Goal: Task Accomplishment & Management: Complete application form

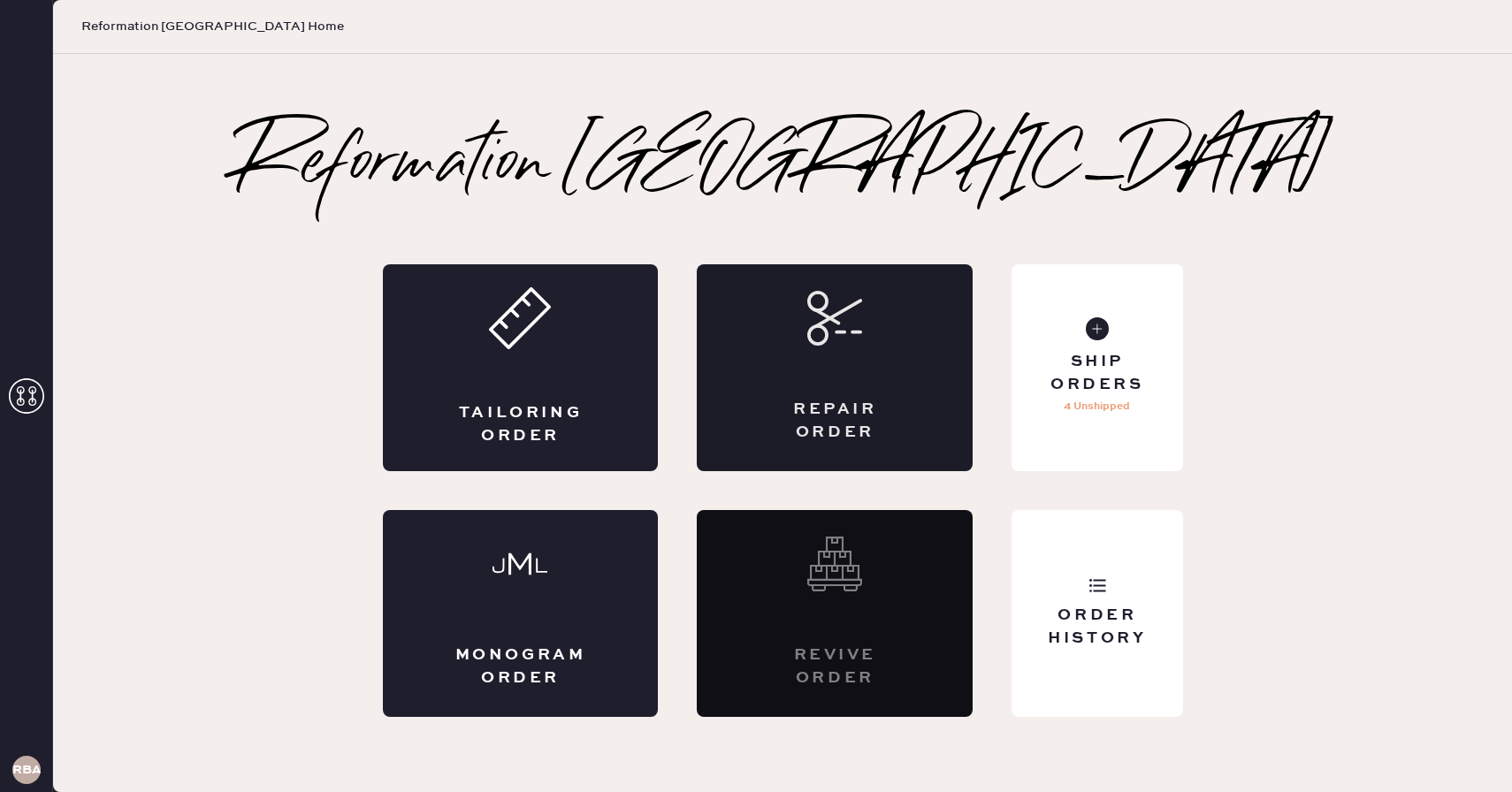
click at [856, 338] on icon at bounding box center [835, 318] width 55 height 55
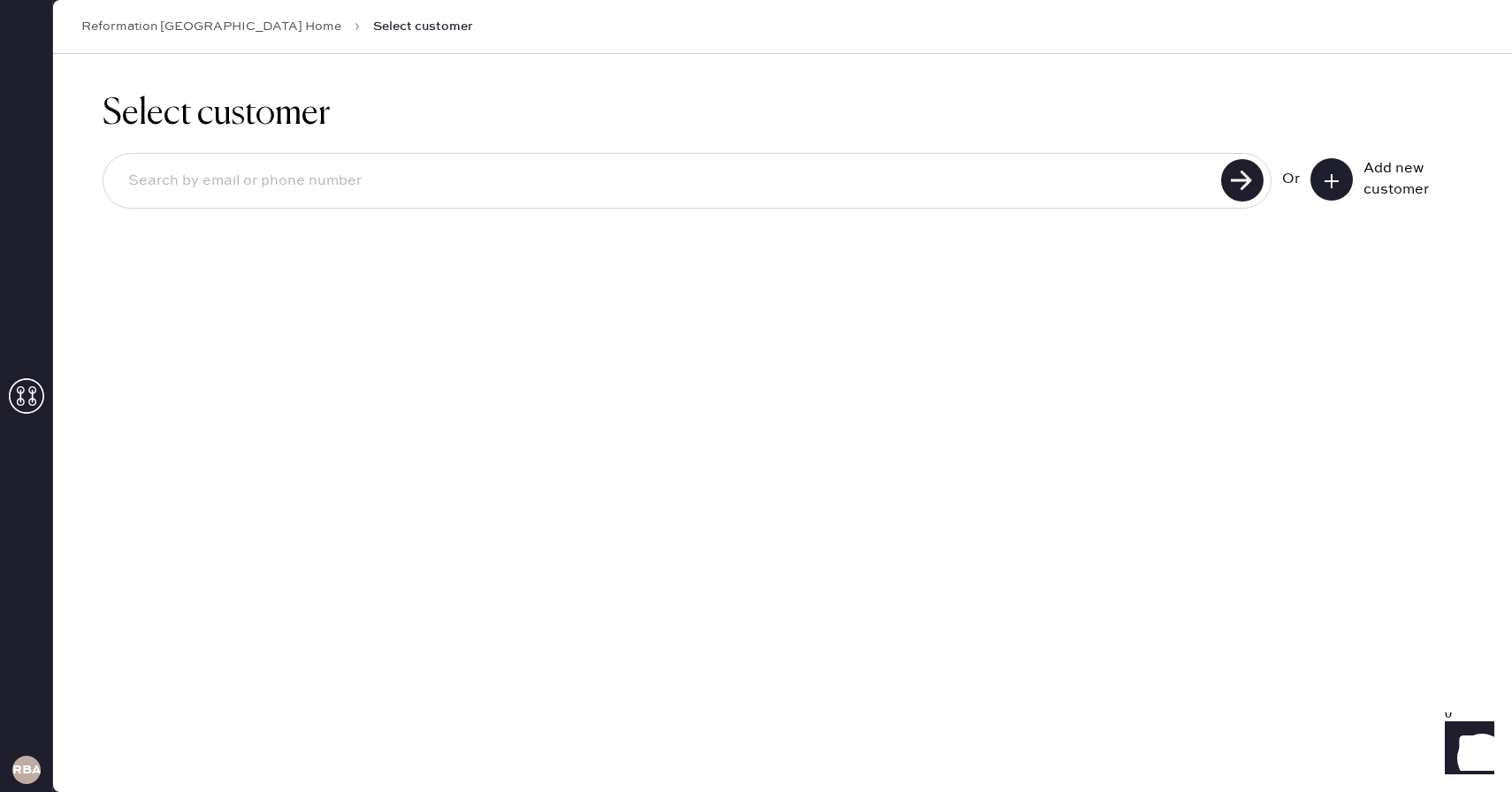
click at [1335, 190] on button at bounding box center [1331, 179] width 42 height 42
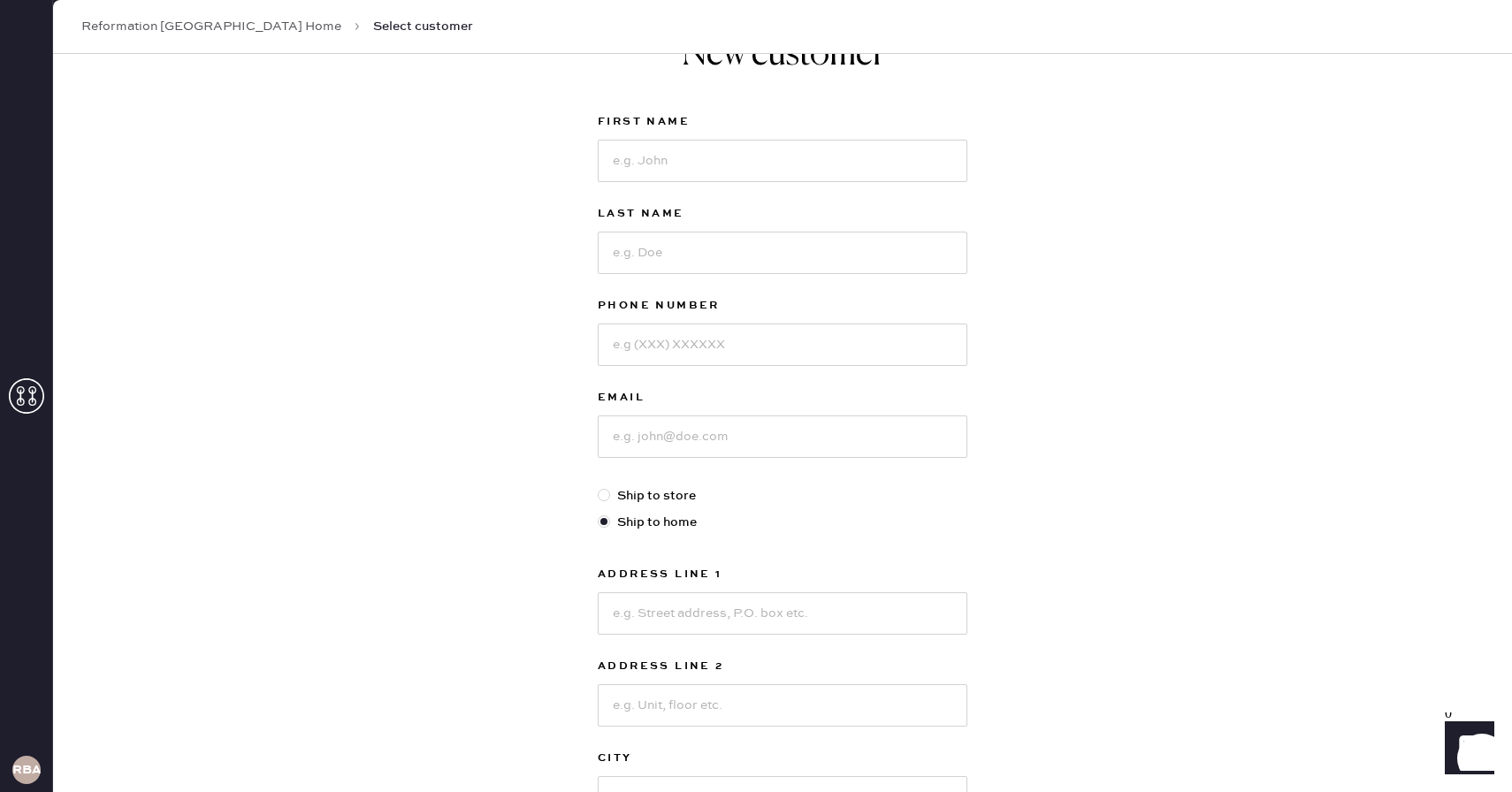
scroll to position [68, 0]
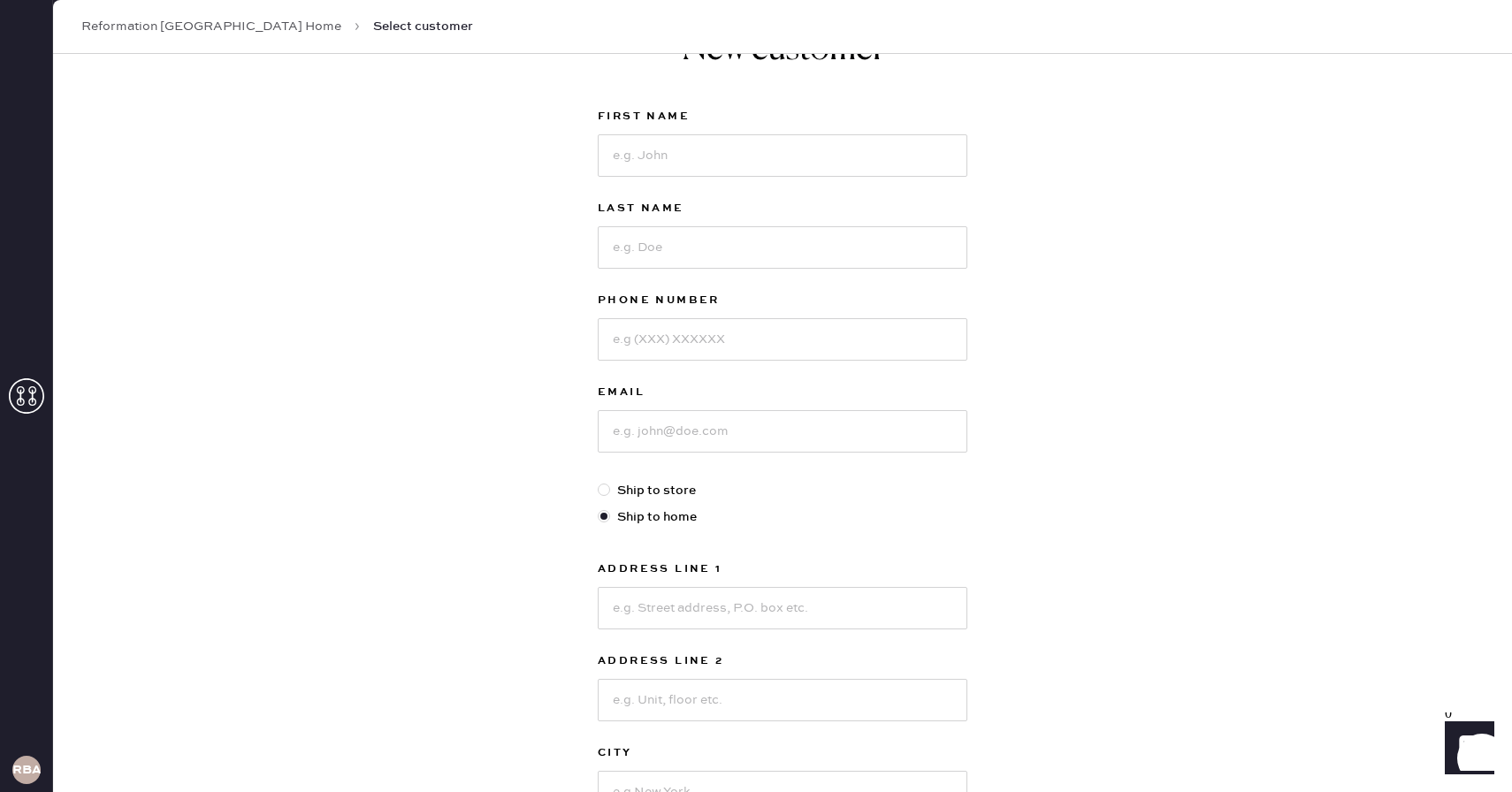
click at [606, 490] on div at bounding box center [604, 489] width 12 height 12
click at [599, 482] on input "Ship to store" at bounding box center [598, 481] width 1 height 1
radio input "true"
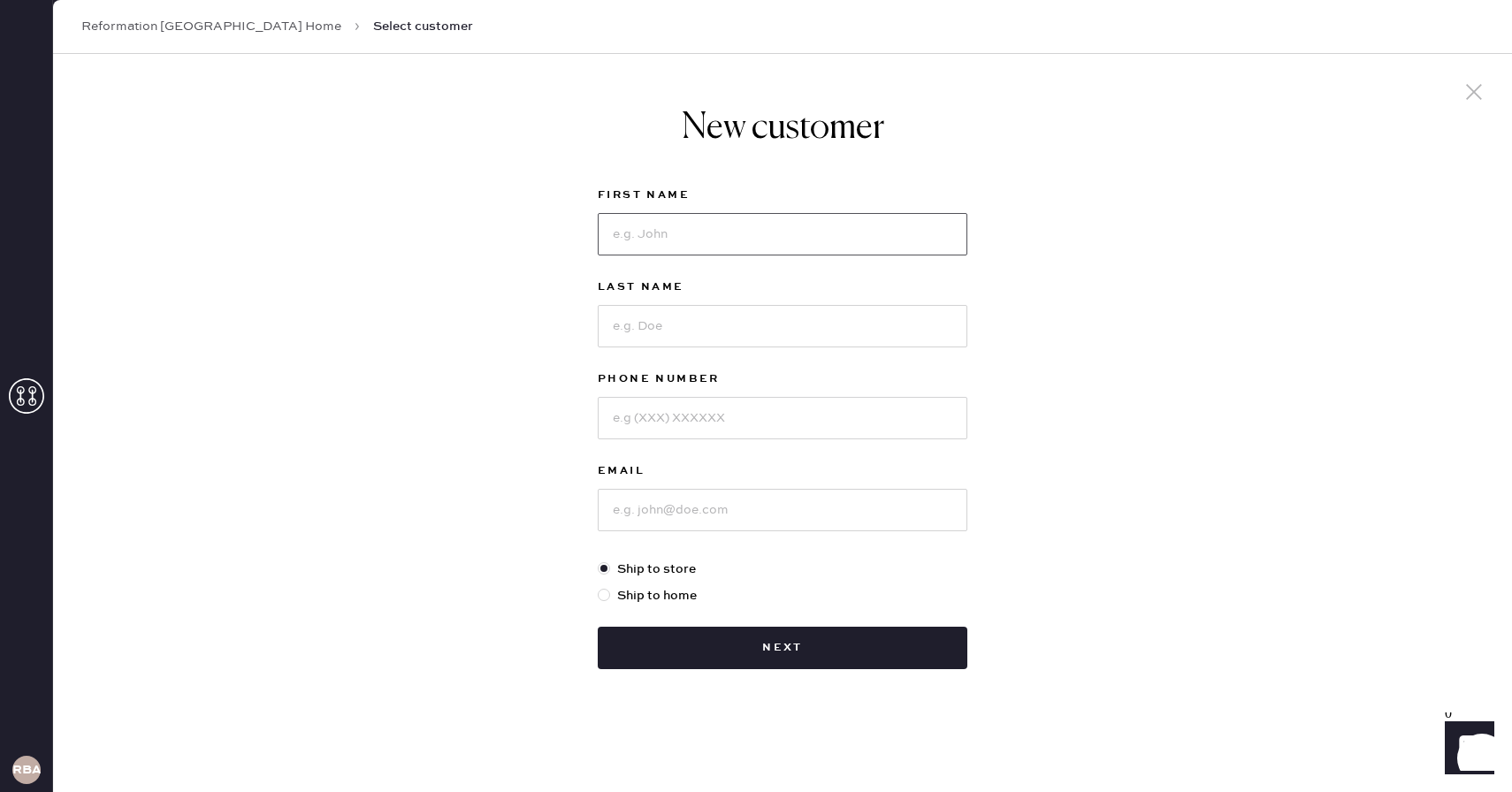
click at [779, 242] on input at bounding box center [783, 234] width 369 height 42
type input "[PERSON_NAME]"
click at [665, 315] on input at bounding box center [783, 326] width 369 height 42
type input "[PERSON_NAME]"
click at [658, 433] on input at bounding box center [783, 417] width 369 height 42
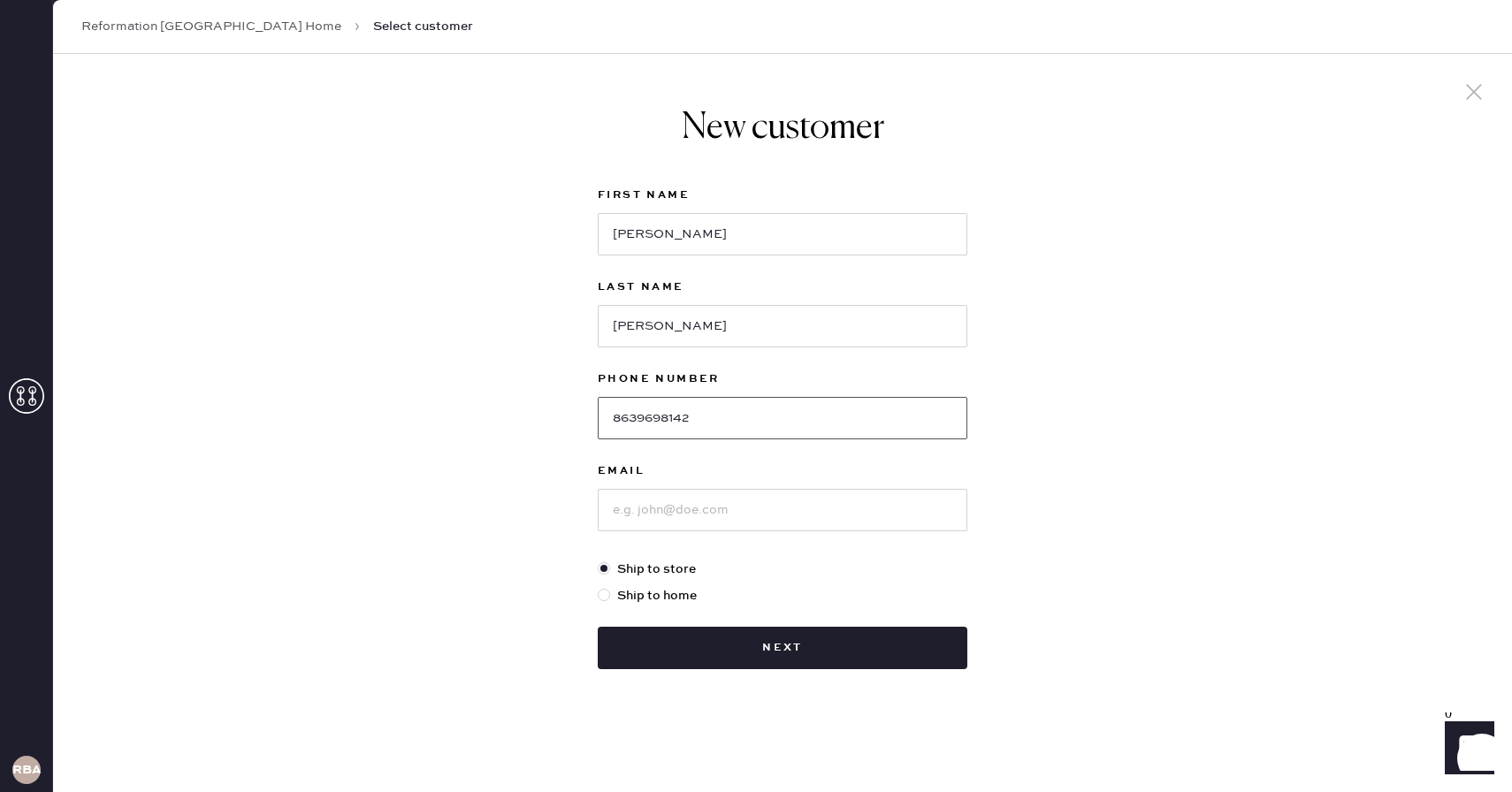
type input "8639698142"
click at [657, 530] on input at bounding box center [783, 509] width 369 height 42
drag, startPoint x: 719, startPoint y: 519, endPoint x: 520, endPoint y: 503, distance: 199.6
click at [520, 503] on div "New customer First Name [PERSON_NAME] Last Name [PERSON_NAME] Phone Number [PHO…" at bounding box center [782, 423] width 1459 height 738
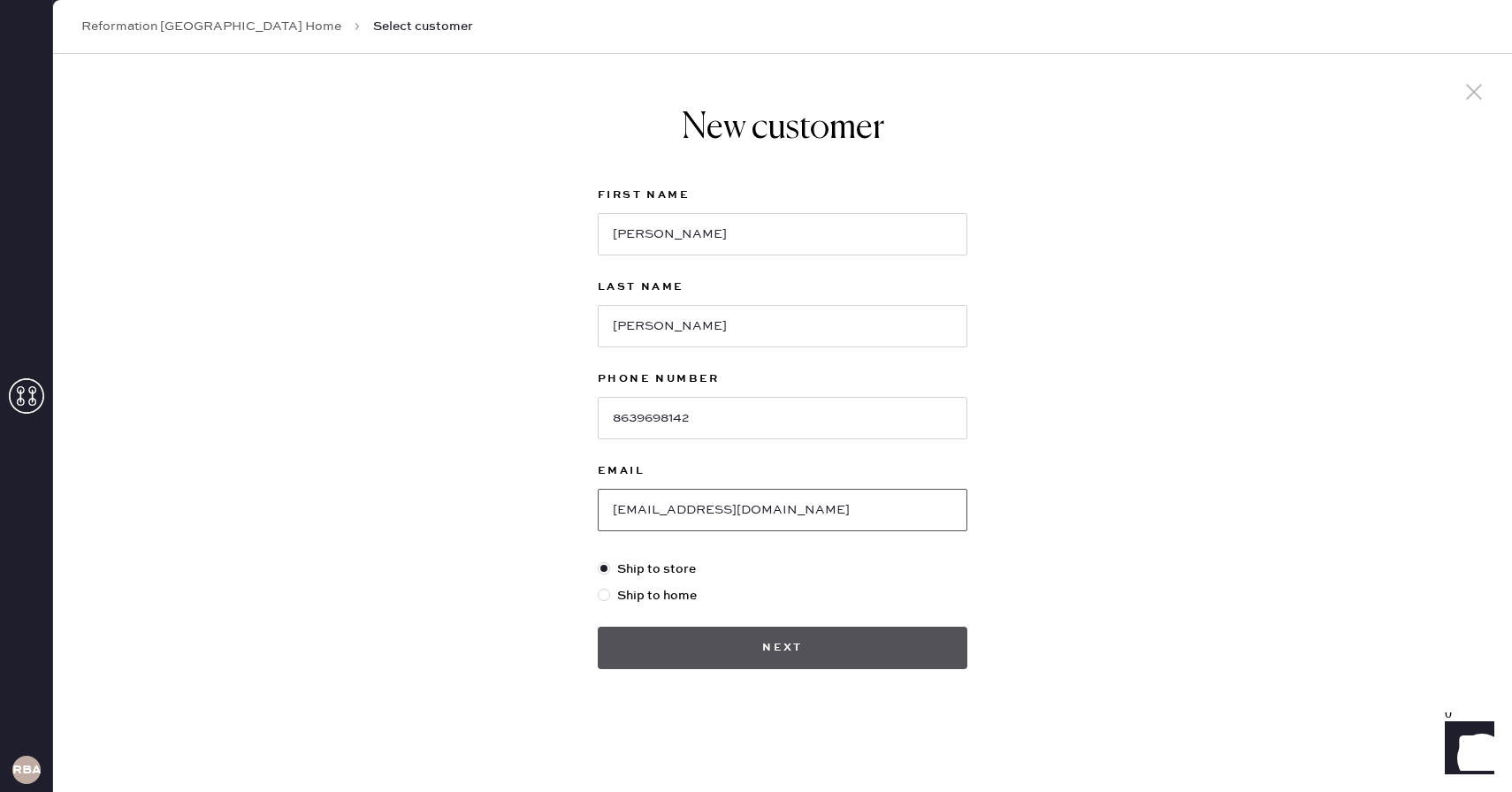
type input "[EMAIL_ADDRESS][DOMAIN_NAME]"
click at [719, 636] on button "Next" at bounding box center [783, 648] width 369 height 42
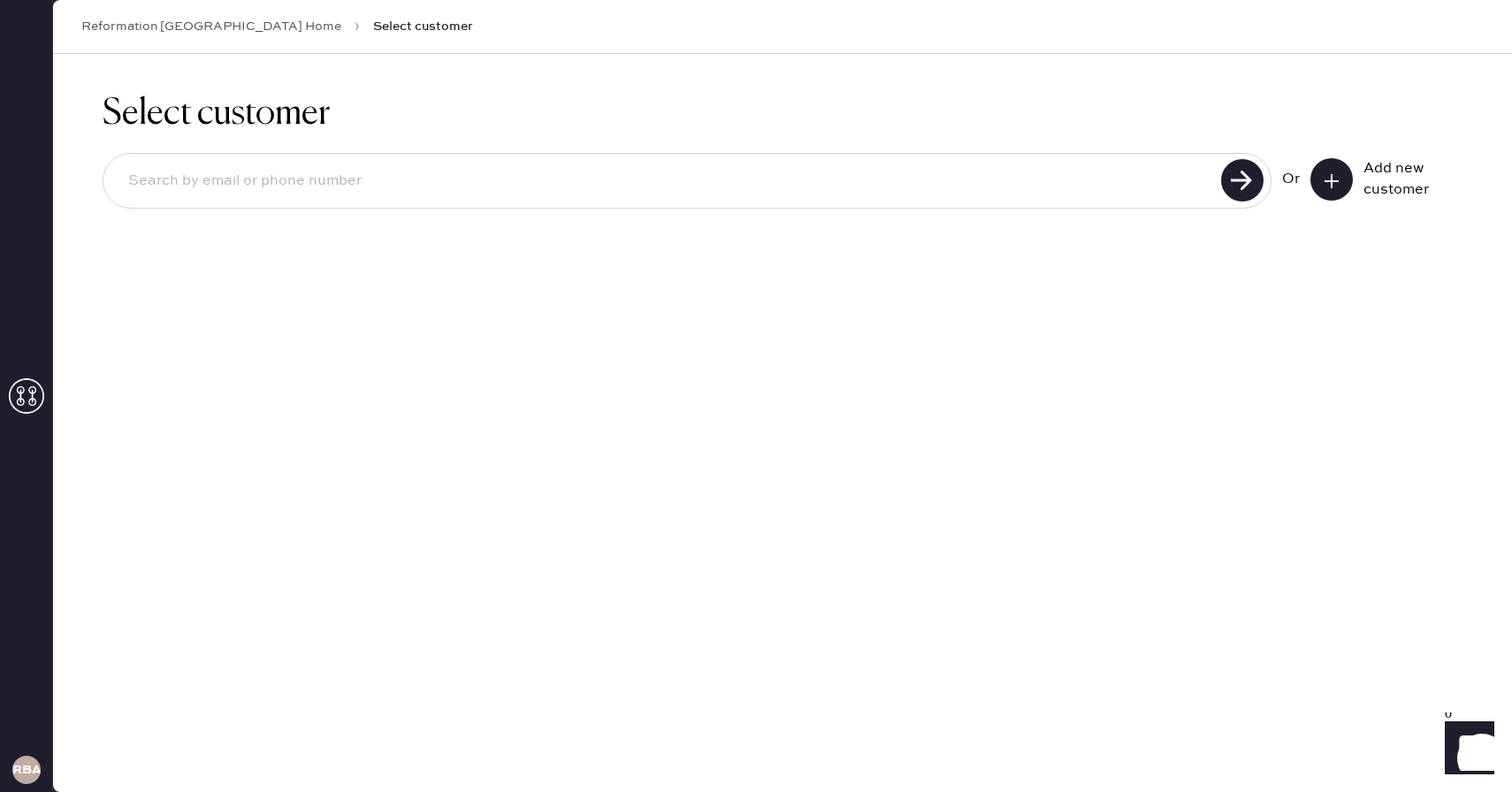
click at [1180, 180] on input at bounding box center [665, 181] width 1102 height 40
type input "[EMAIL_ADDRESS][DOMAIN_NAME]"
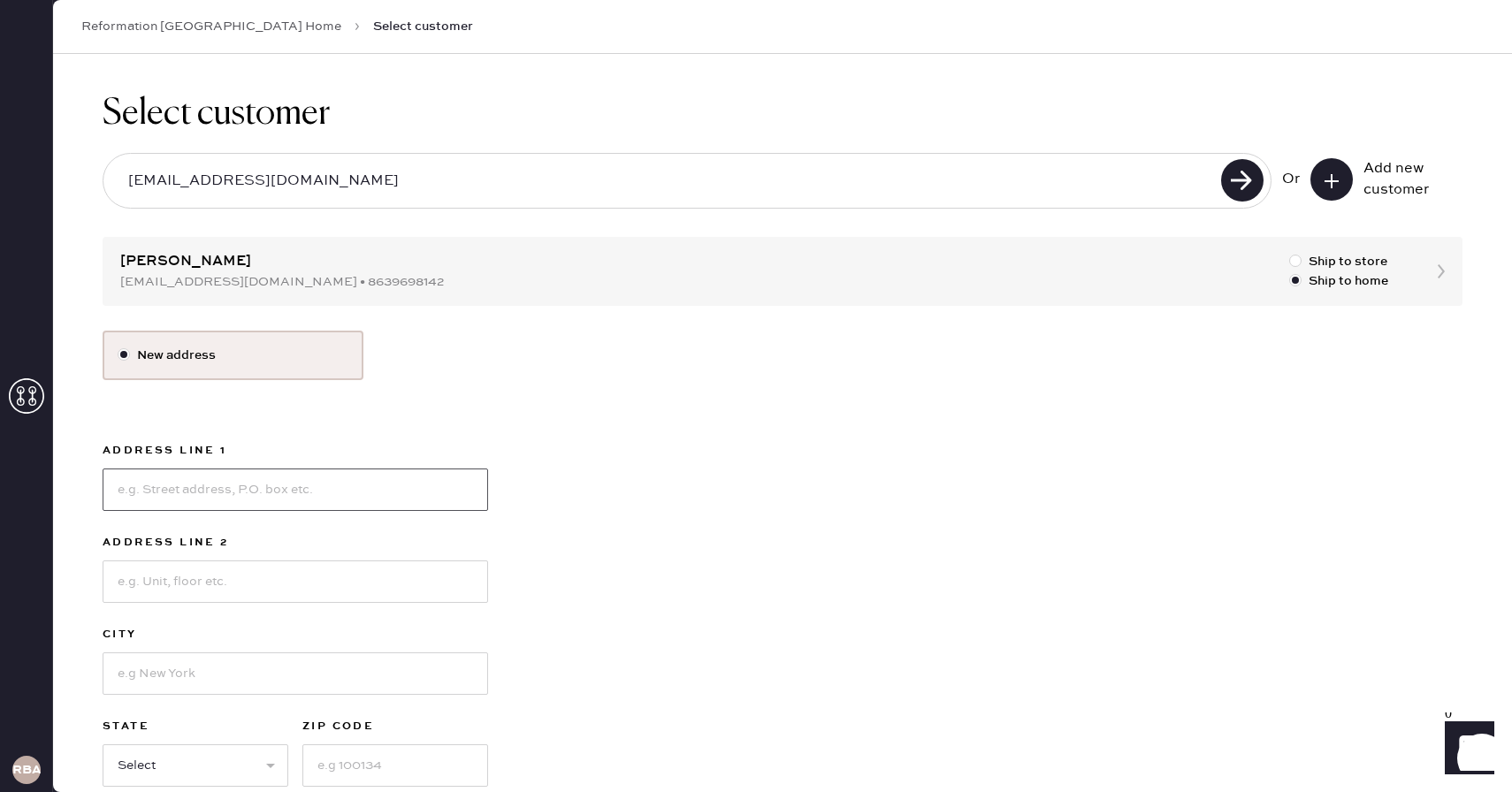
click at [377, 483] on input at bounding box center [295, 490] width 385 height 42
type input "[STREET_ADDRESS]"
click at [254, 672] on input at bounding box center [295, 673] width 385 height 42
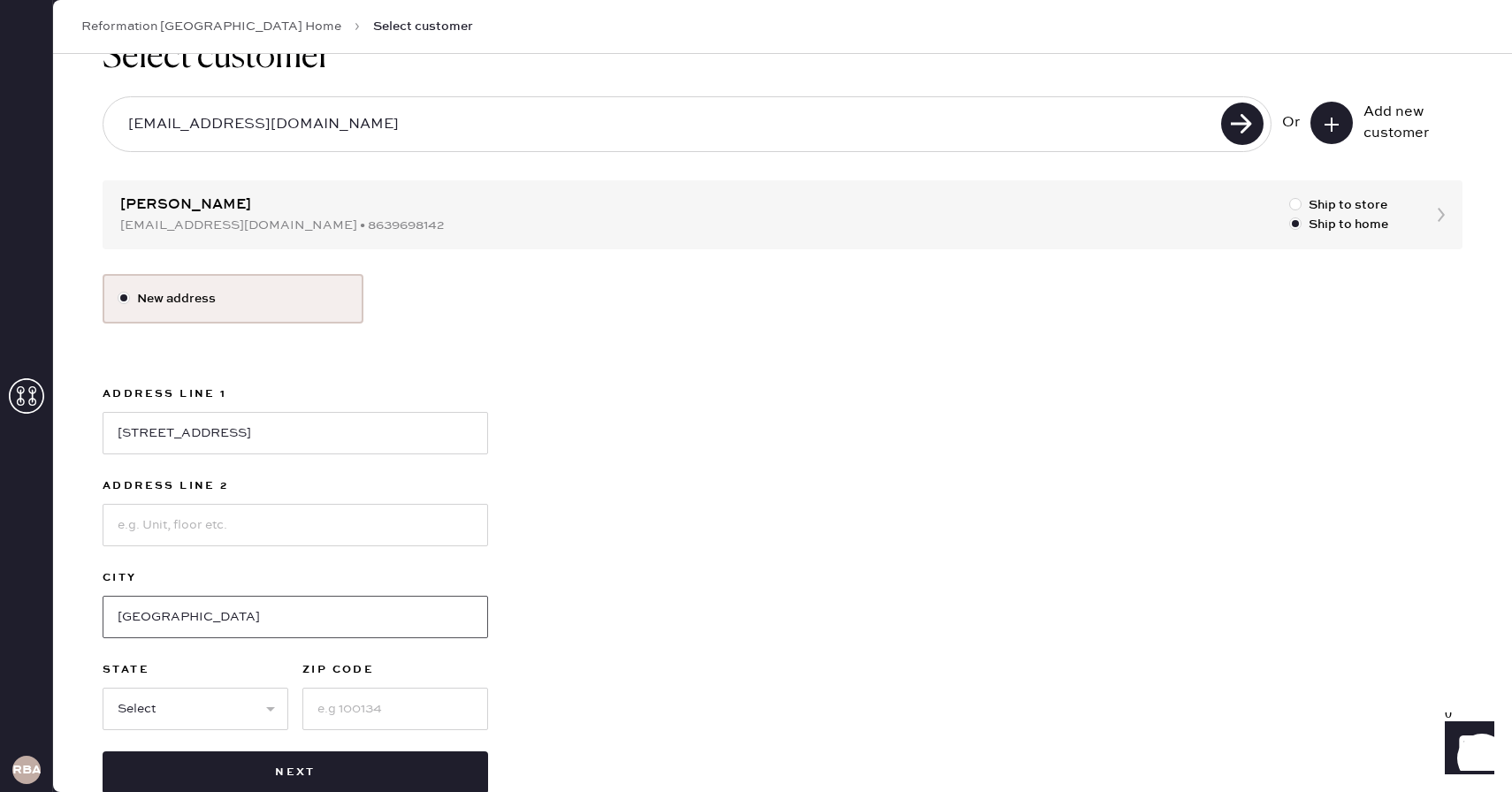
scroll to position [97, 0]
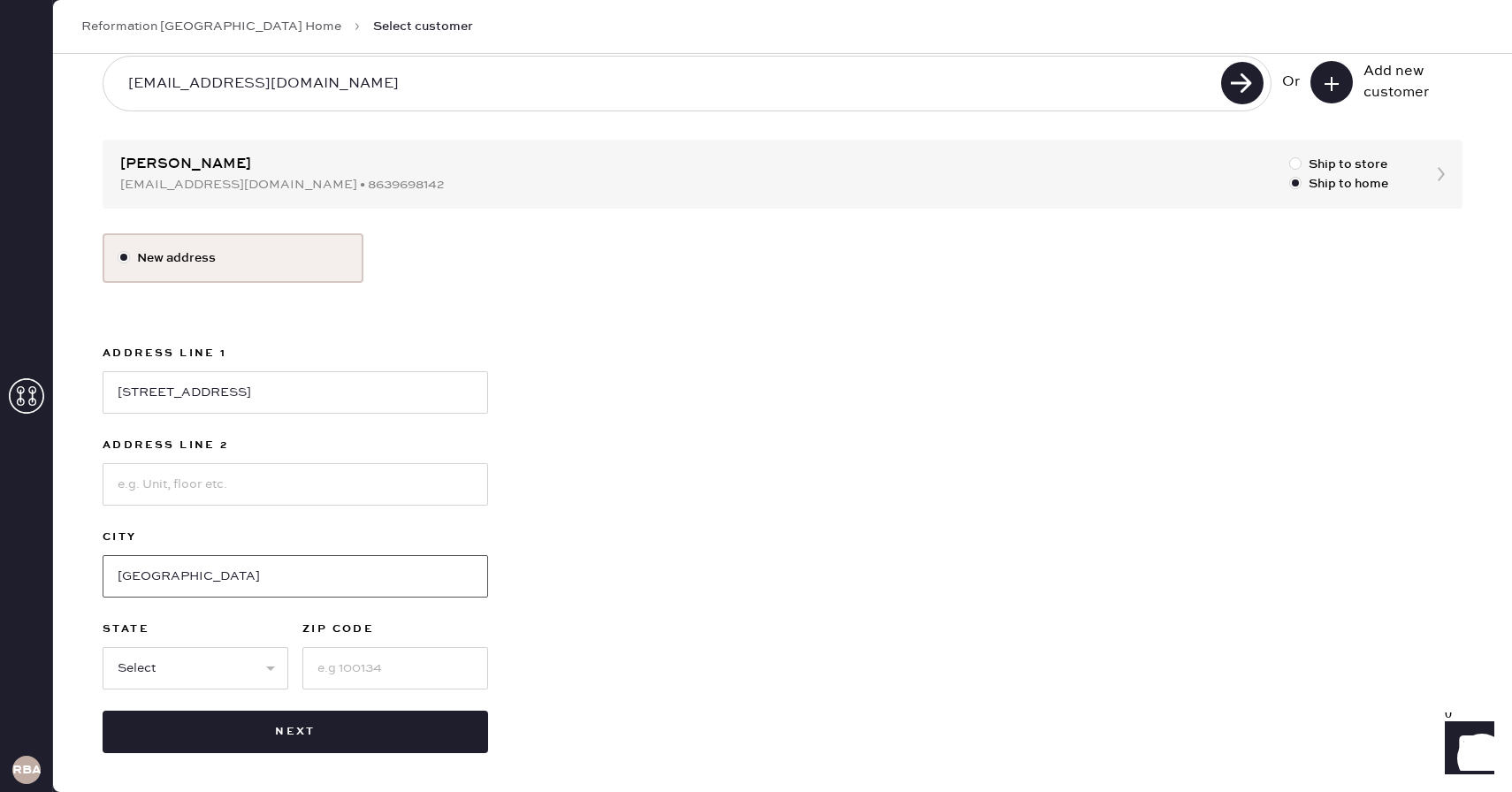
type input "[GEOGRAPHIC_DATA]"
click at [195, 675] on select "Select AK AL AR AZ CA CO CT [GEOGRAPHIC_DATA] DE FL [GEOGRAPHIC_DATA] HI [GEOGR…" at bounding box center [195, 668] width 186 height 42
select select "FL"
click at [103, 647] on select "Select AK AL AR AZ CA CO CT [GEOGRAPHIC_DATA] DE FL [GEOGRAPHIC_DATA] HI [GEOGR…" at bounding box center [195, 668] width 186 height 42
click at [371, 665] on input at bounding box center [395, 668] width 186 height 42
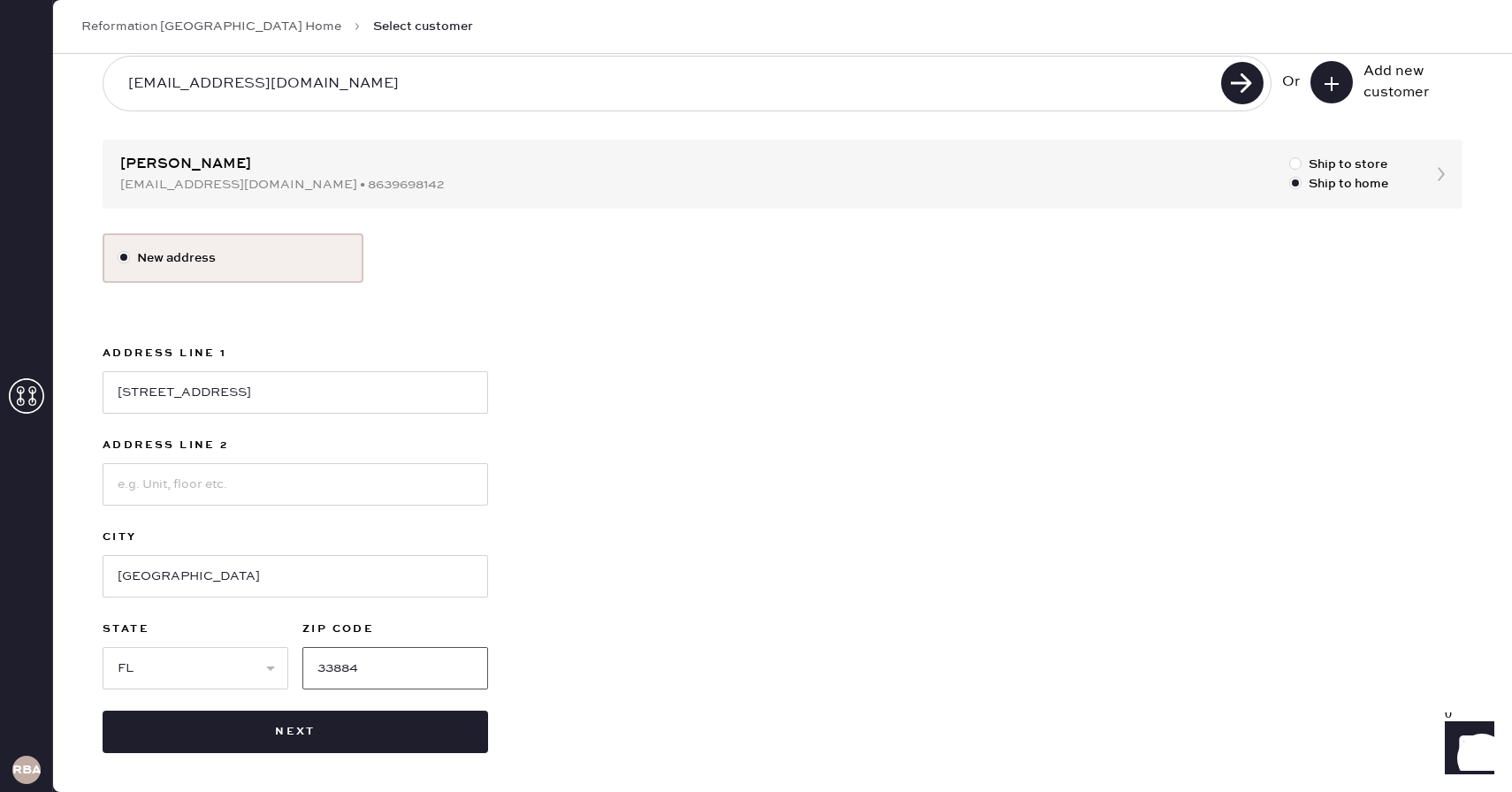
type input "33884"
click at [715, 499] on div "New address Address Line 1 [GEOGRAPHIC_DATA] Address Line [GEOGRAPHIC_DATA] Sel…" at bounding box center [783, 493] width 1360 height 520
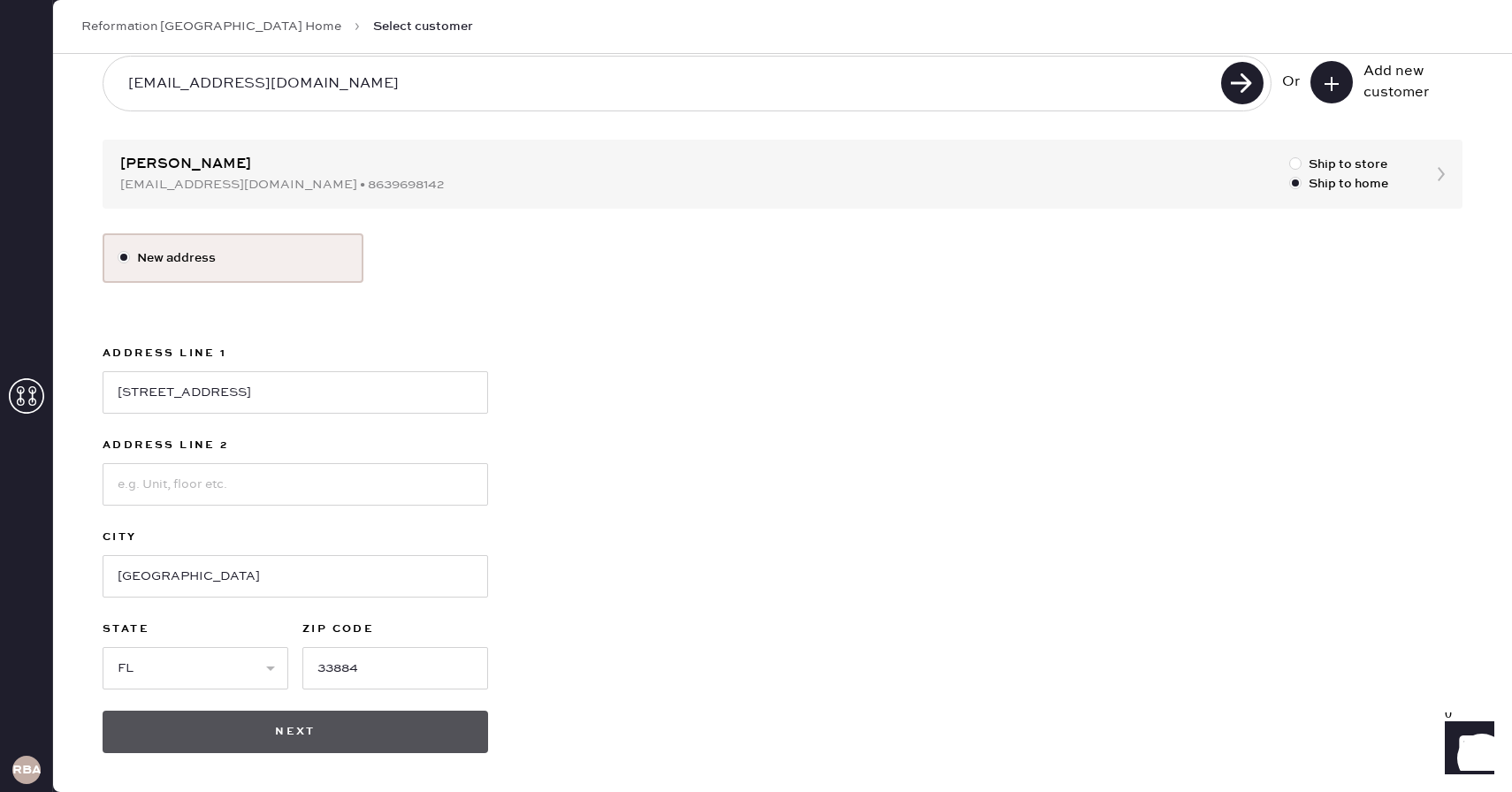
click at [387, 739] on button "Next" at bounding box center [295, 732] width 385 height 42
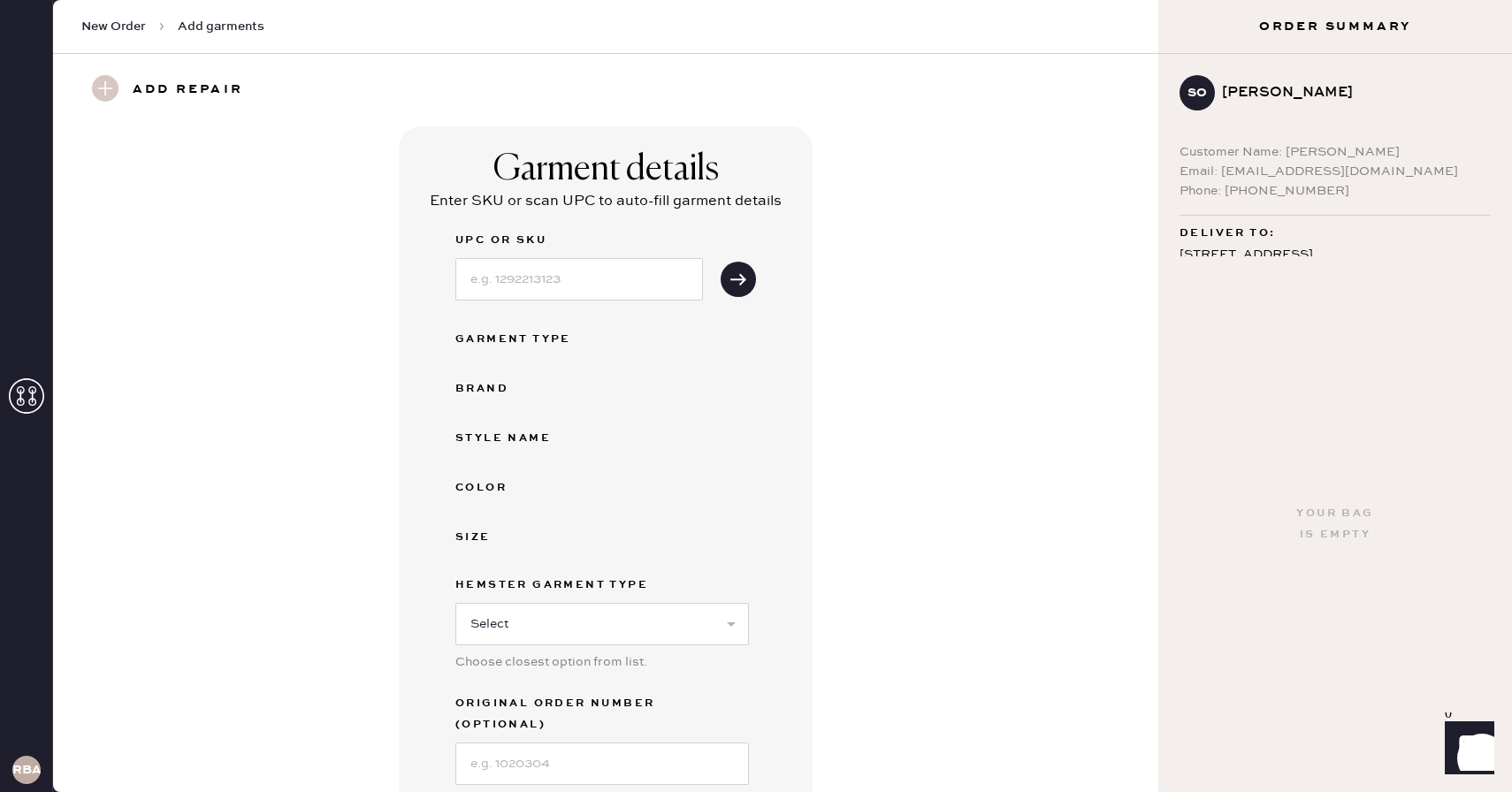
click at [959, 224] on div "Garment details Enter SKU or scan UPC to auto-fill garment details UPC or SKU G…" at bounding box center [606, 488] width 1042 height 723
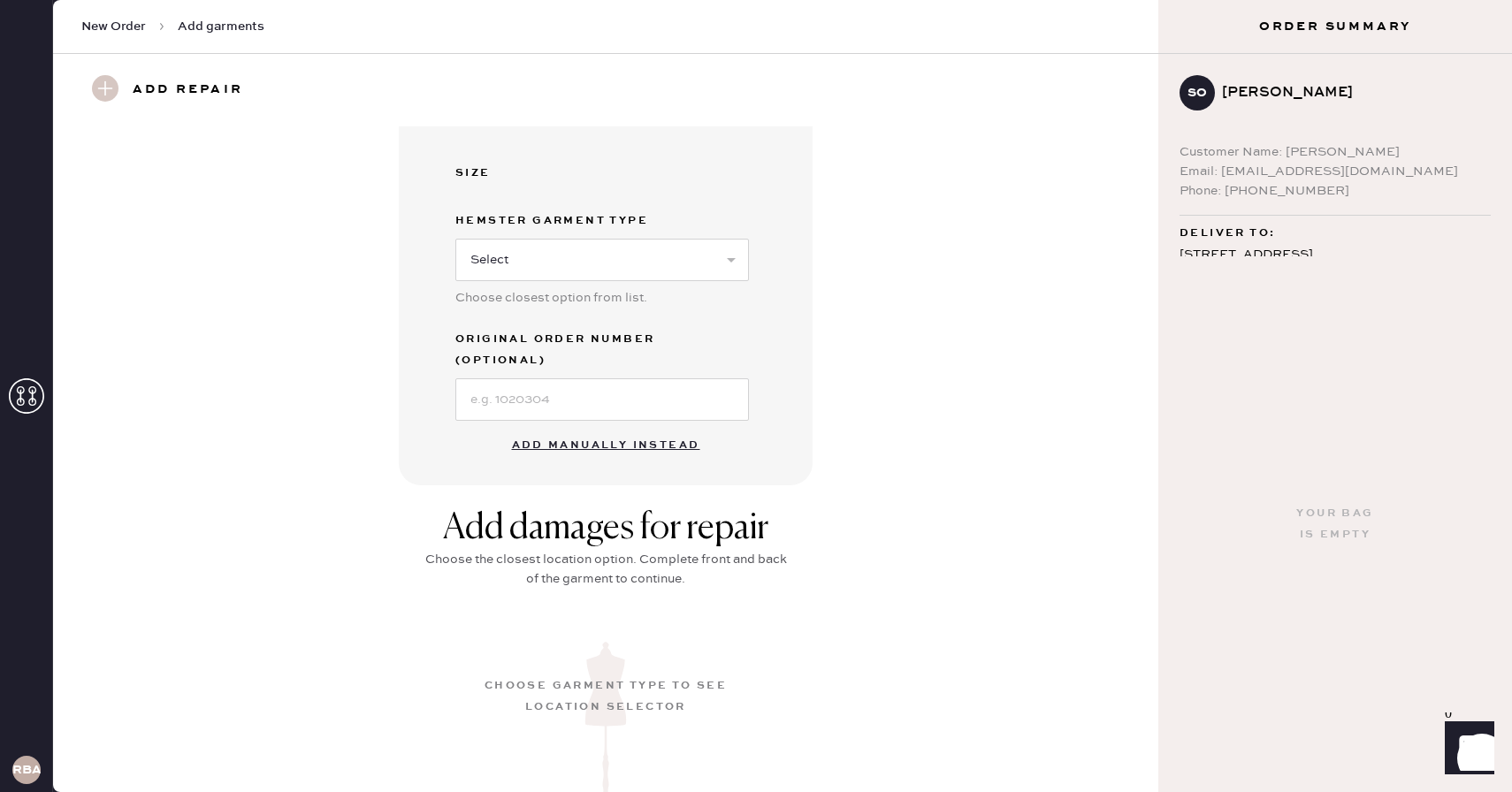
scroll to position [369, 0]
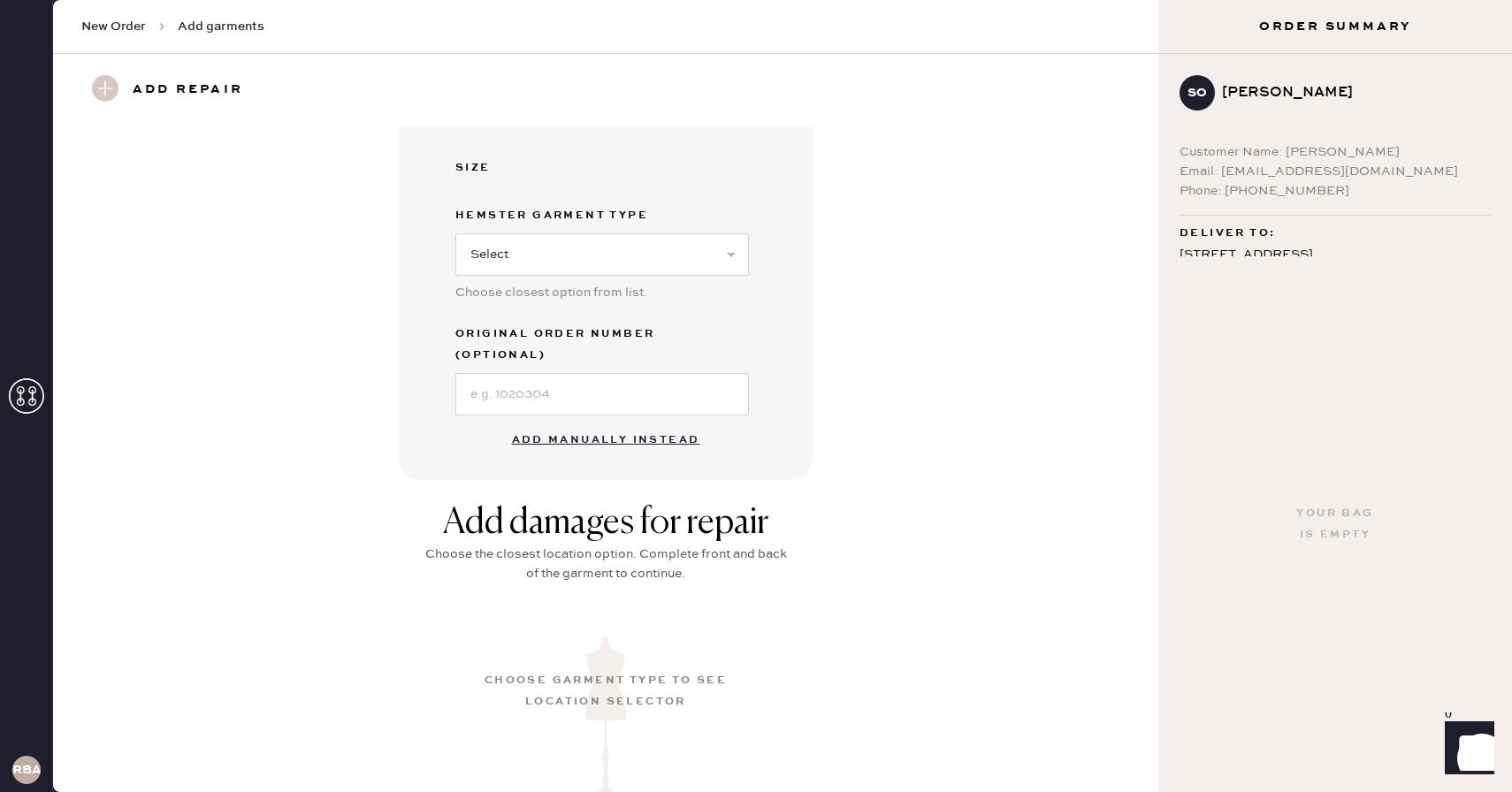
click at [637, 425] on button "Add manually instead" at bounding box center [606, 441] width 209 height 36
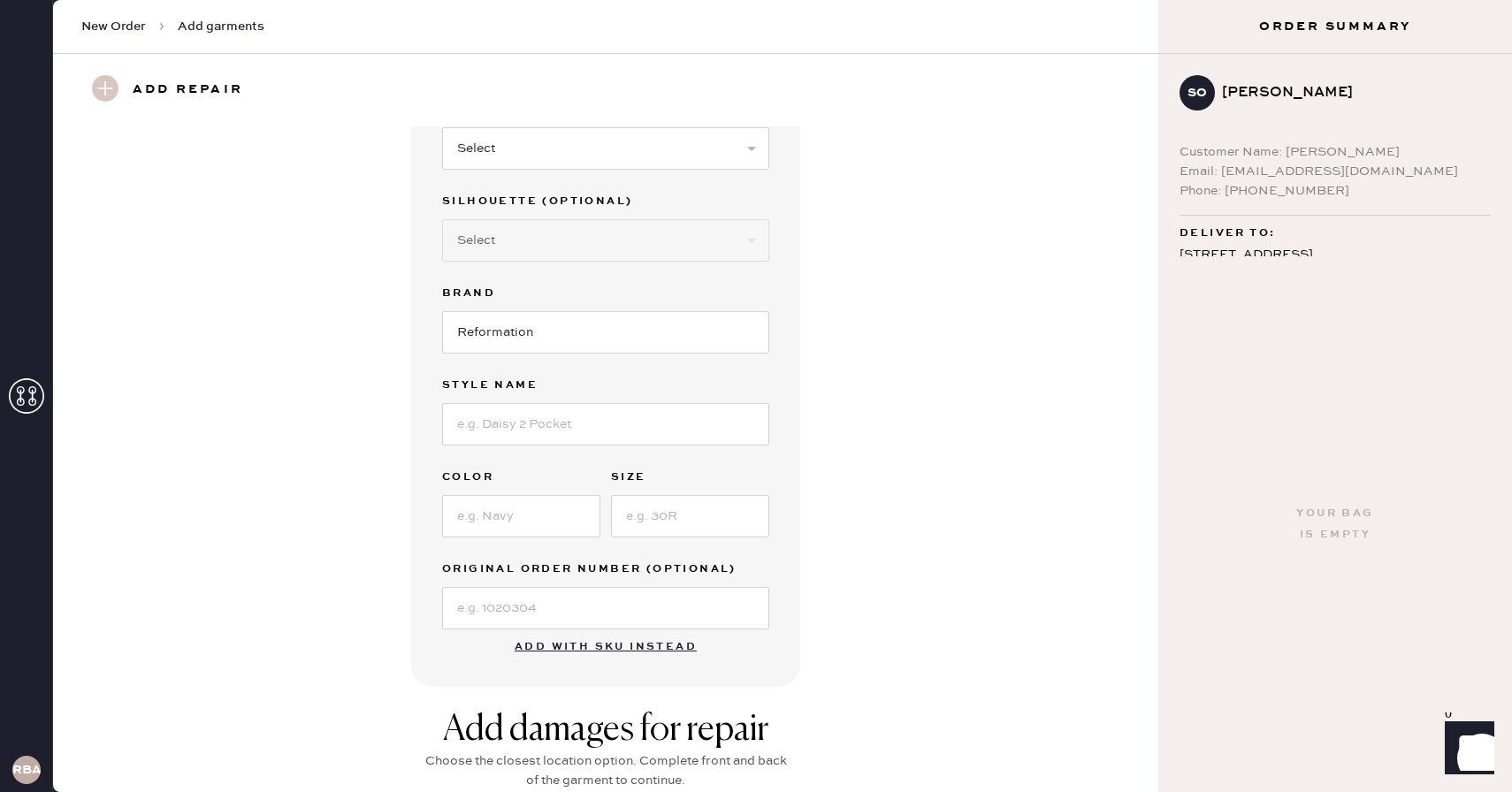
scroll to position [0, 0]
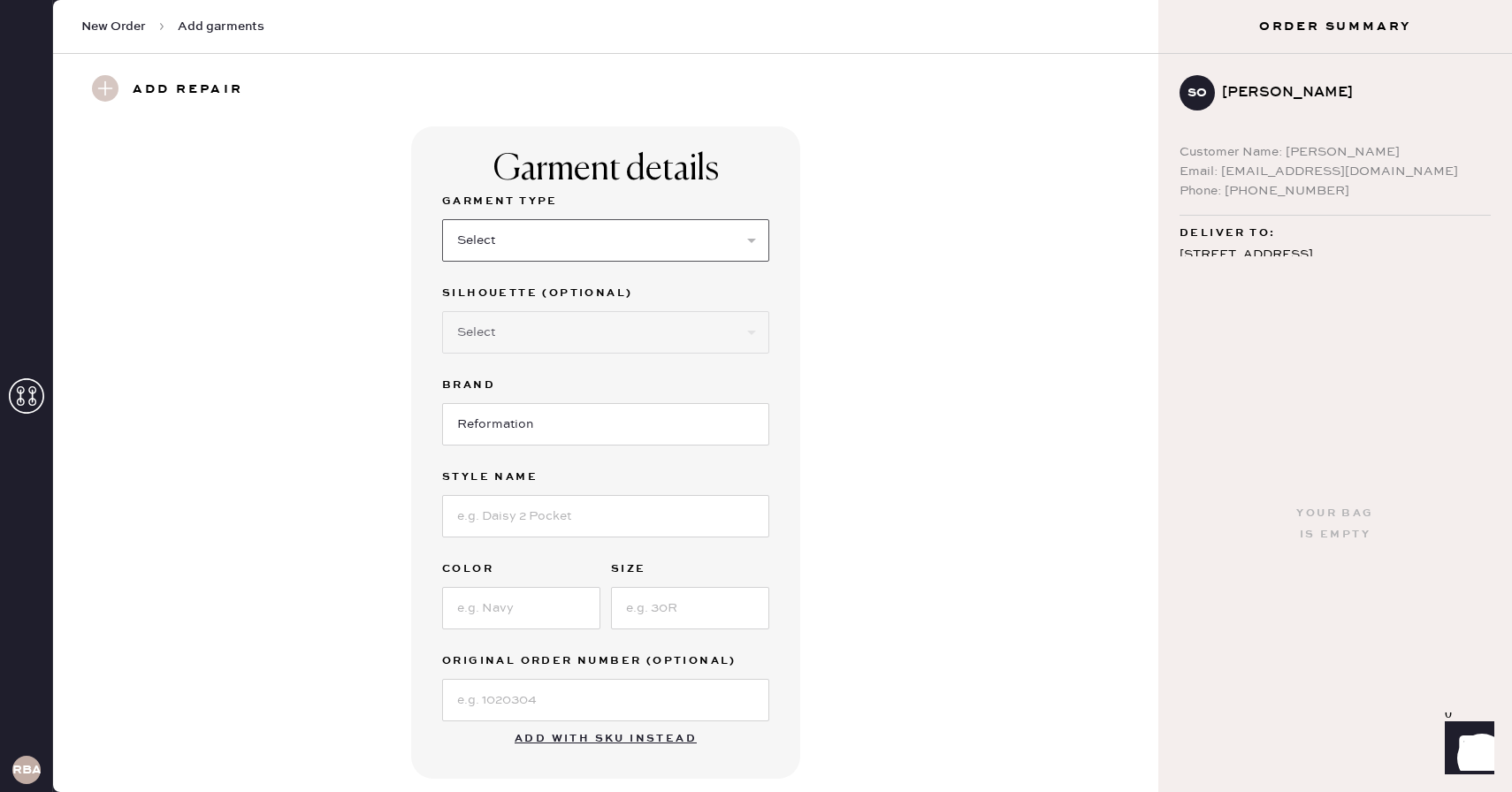
click at [695, 246] on select "Select Basic Skirt Jeans Leggings Pants Shorts Basic Sleeved Dress Basic Sleeve…" at bounding box center [605, 240] width 327 height 42
select select "6"
click at [442, 219] on select "Select Basic Skirt Jeans Leggings Pants Shorts Basic Sleeved Dress Basic Sleeve…" at bounding box center [605, 240] width 327 height 42
click at [615, 341] on select "Select Maxi Dress Midi Dress Mini Dress Other" at bounding box center [605, 331] width 327 height 42
click at [641, 521] on input at bounding box center [605, 516] width 327 height 42
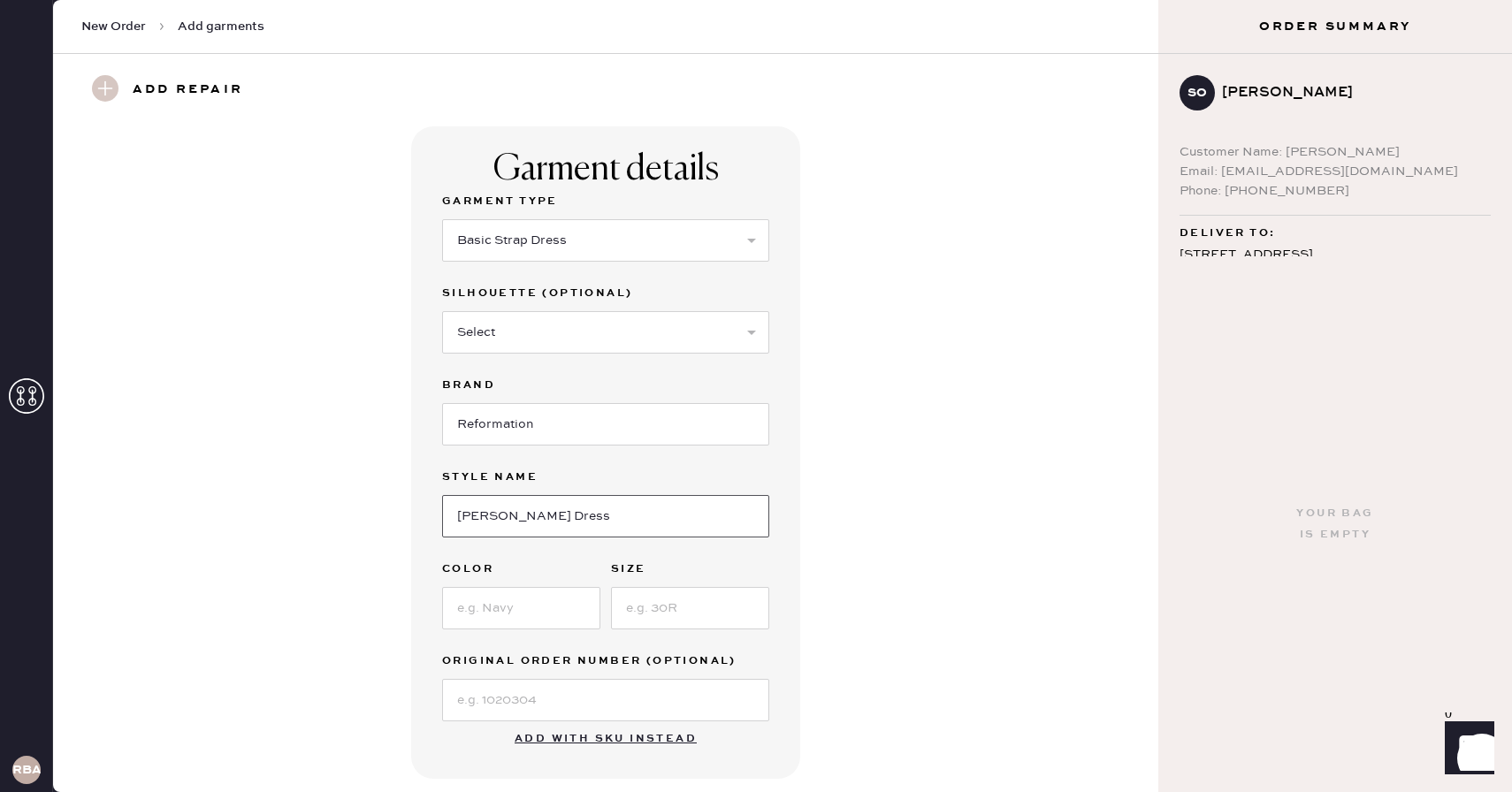
type input "[PERSON_NAME] Dress"
click at [546, 614] on input at bounding box center [521, 607] width 158 height 42
type input "[US_STATE] Blue"
type input "2"
click at [965, 530] on div "Garment details Garment Type Select Basic Skirt Jeans Leggings Pants Shorts Bas…" at bounding box center [606, 452] width 1042 height 653
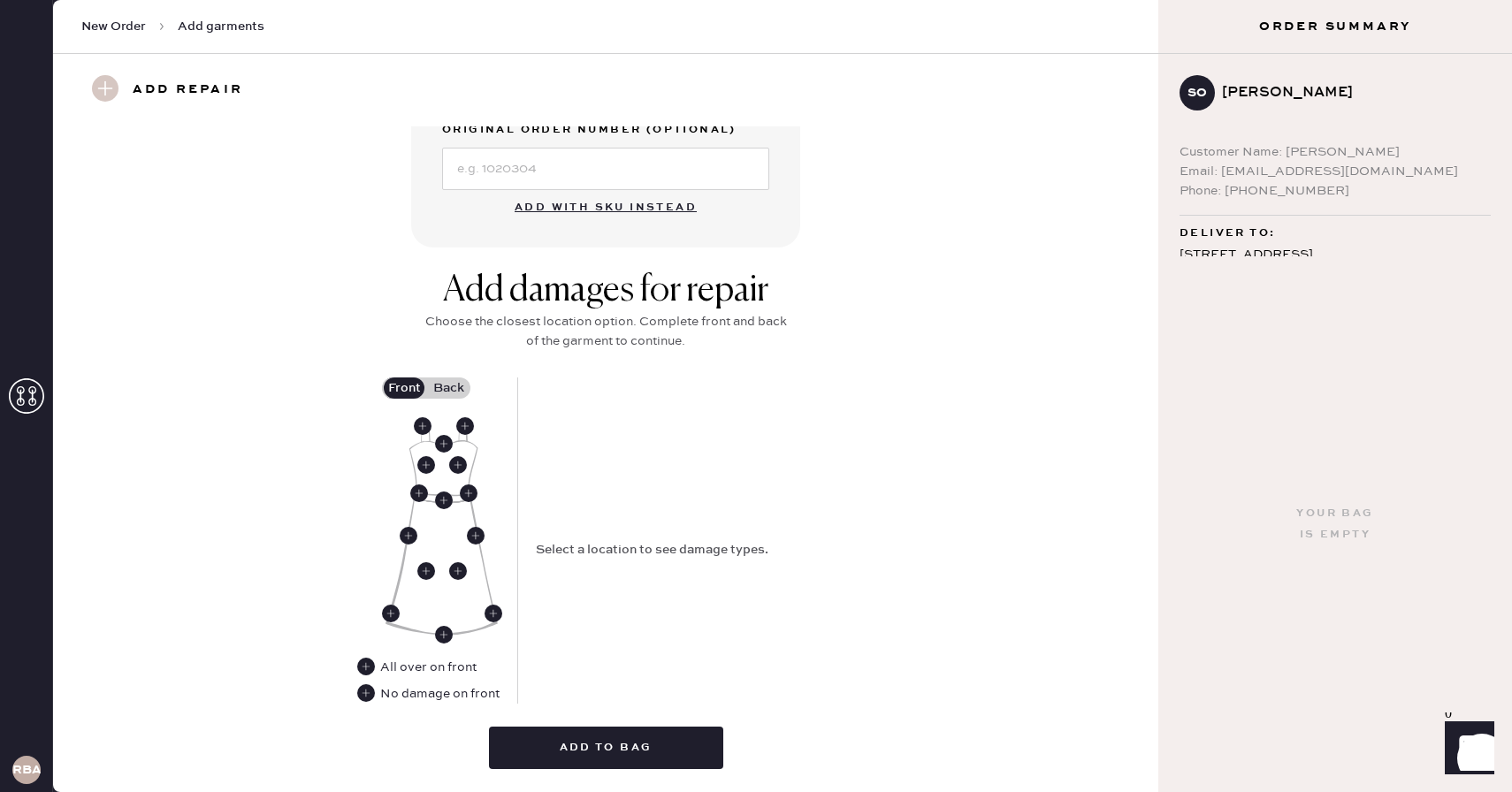
scroll to position [561, 0]
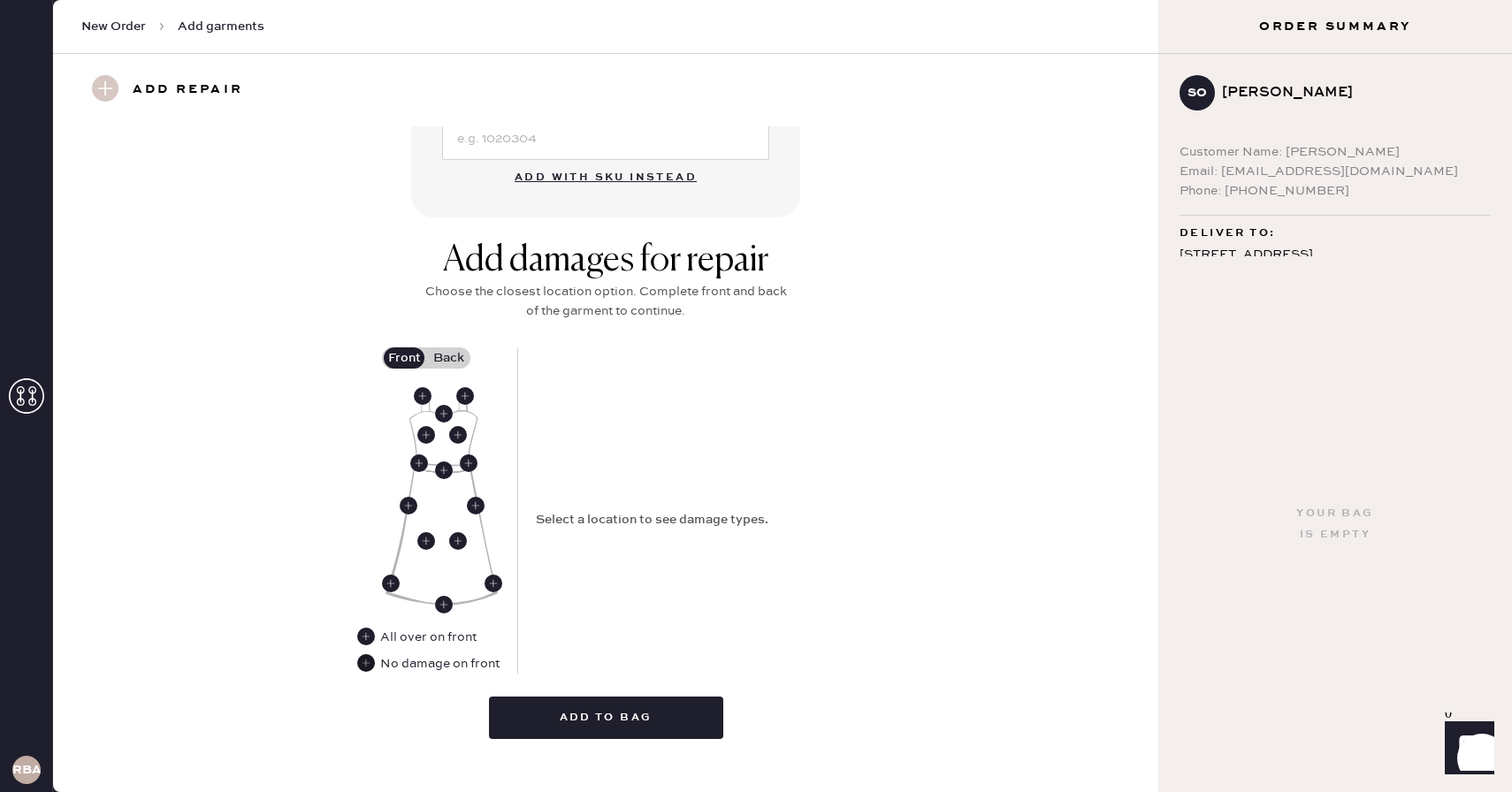
click at [367, 664] on use at bounding box center [366, 663] width 18 height 18
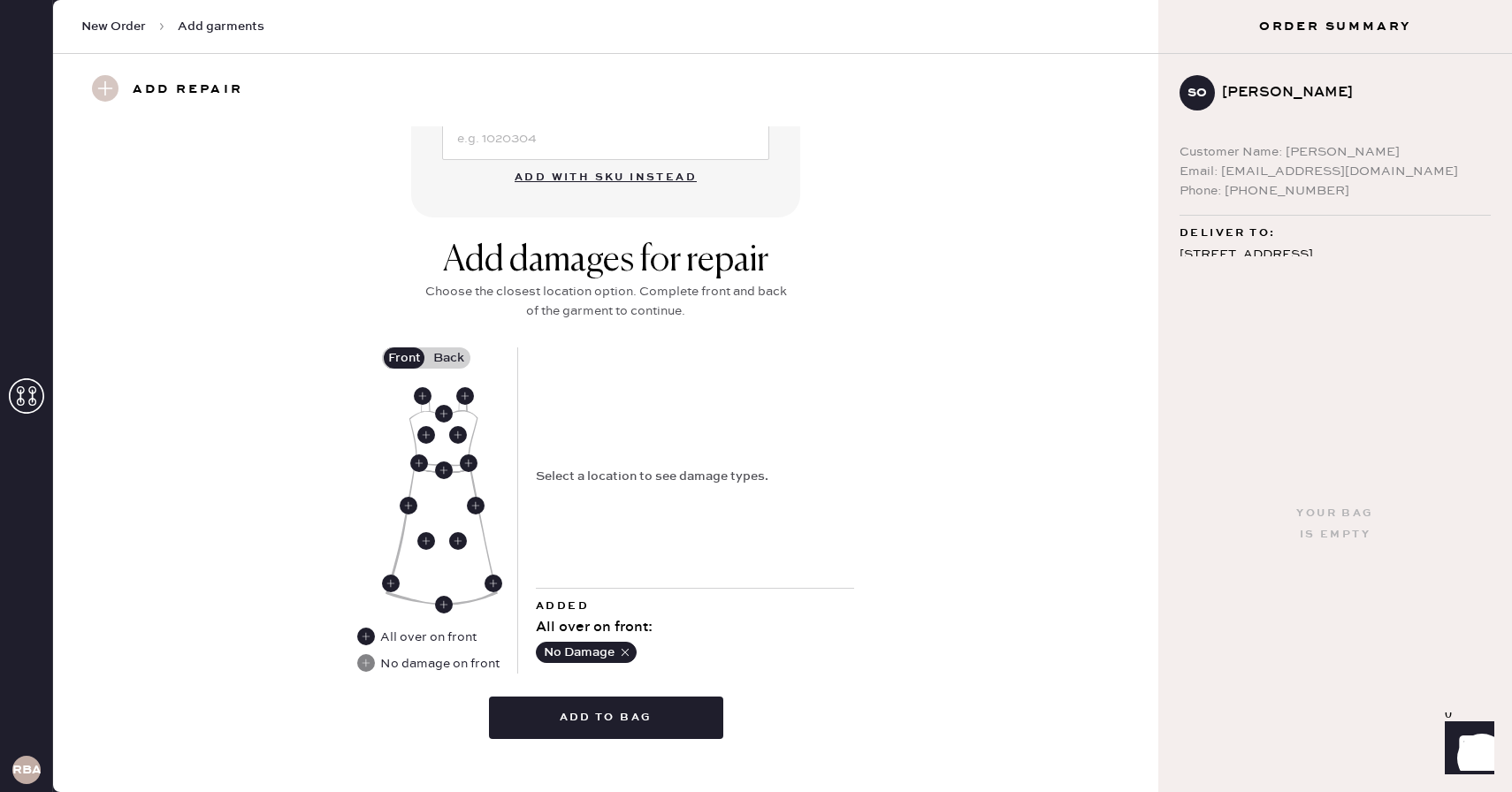
click at [464, 353] on label "Back" at bounding box center [447, 358] width 44 height 22
click at [448, 358] on input "Back" at bounding box center [448, 358] width 0 height 0
click at [425, 395] on use at bounding box center [422, 396] width 18 height 18
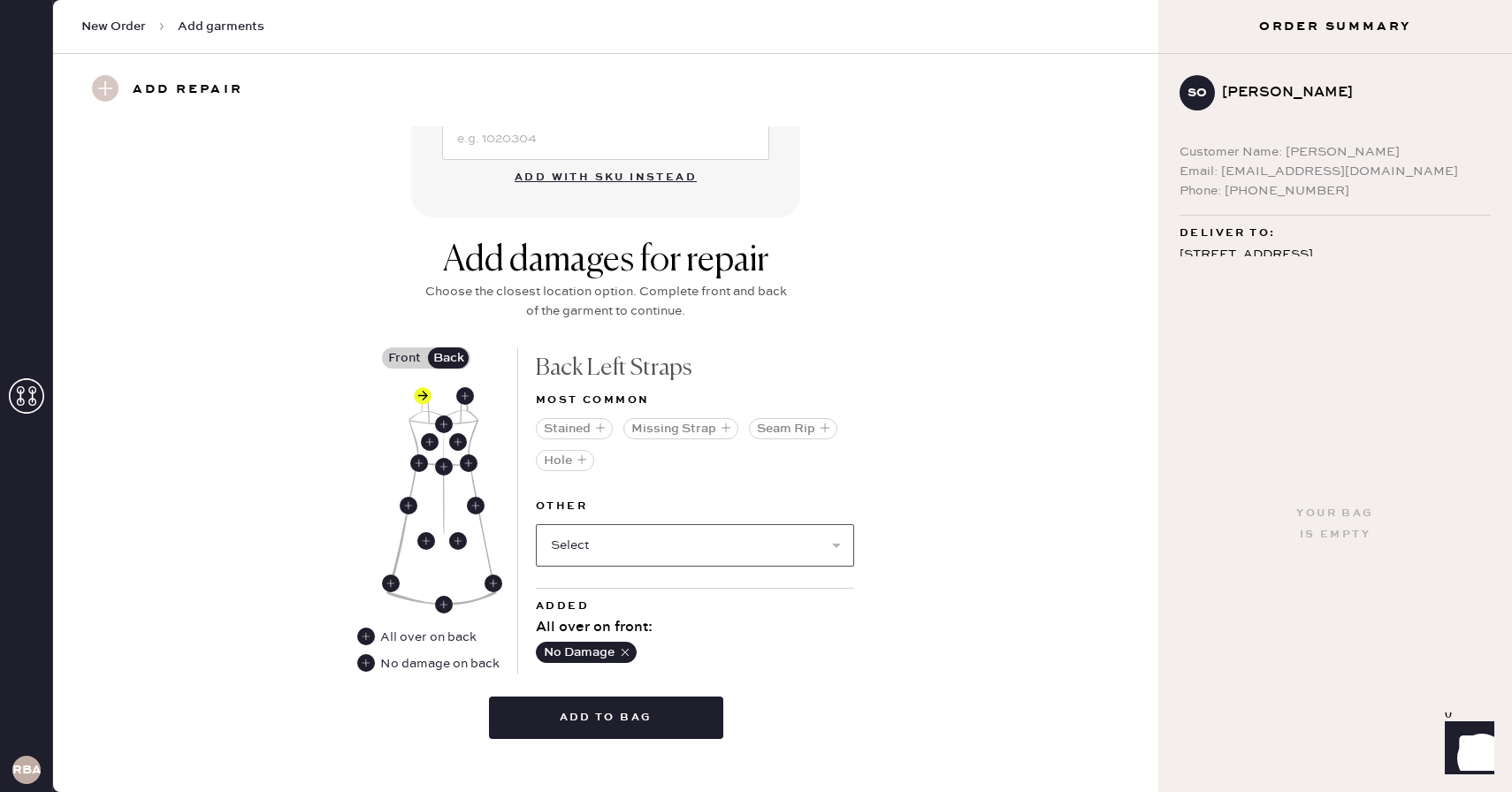
click at [757, 548] on select "Select Broken / Ripped Hem Broken Beads Broken Belt Loop Broken Button Broken C…" at bounding box center [695, 545] width 318 height 42
select select "1658"
click at [536, 525] on select "Select Broken / Ripped Hem Broken Beads Broken Belt Loop Broken Button Broken C…" at bounding box center [695, 545] width 318 height 42
select select
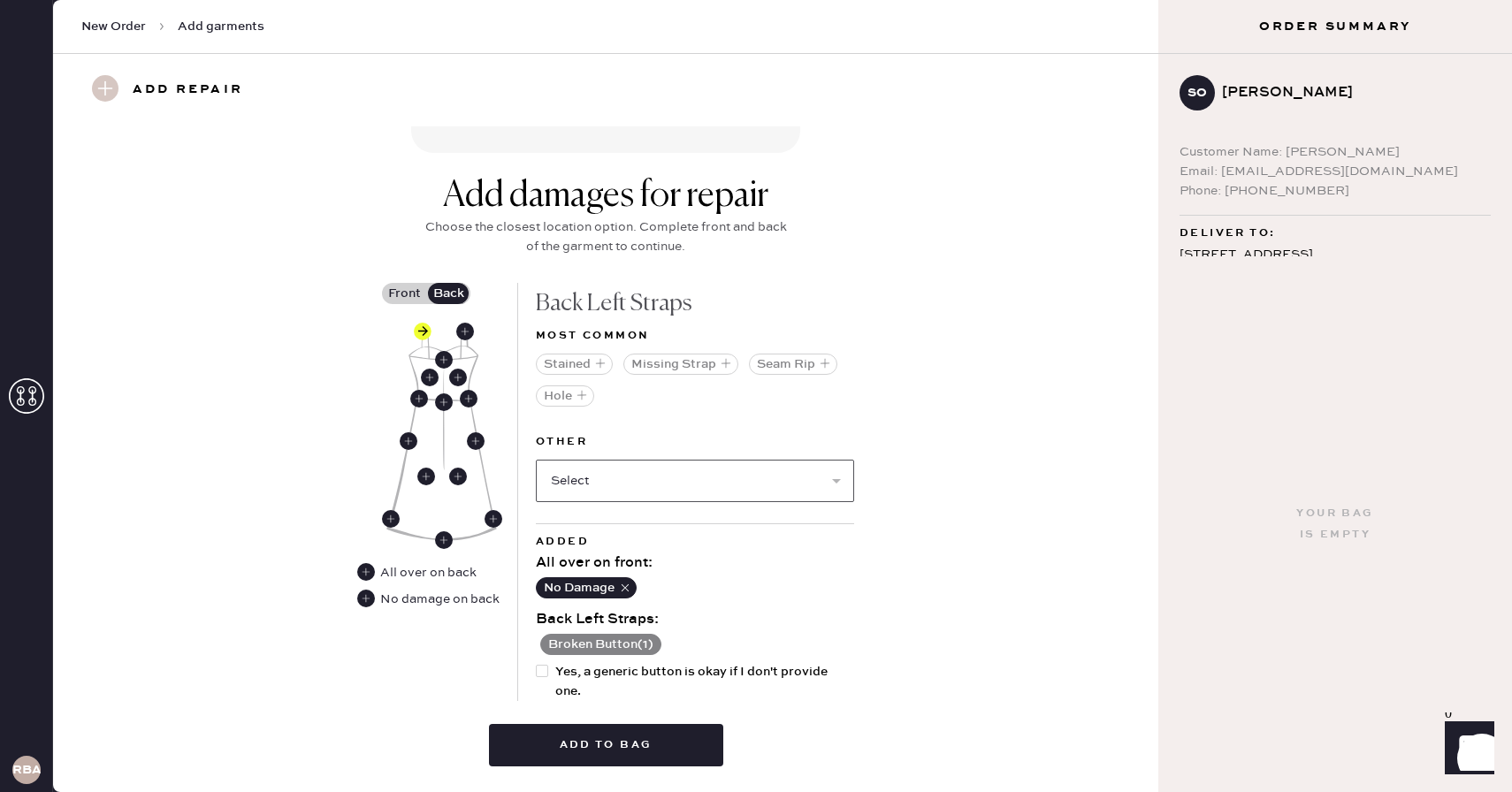
scroll to position [677, 0]
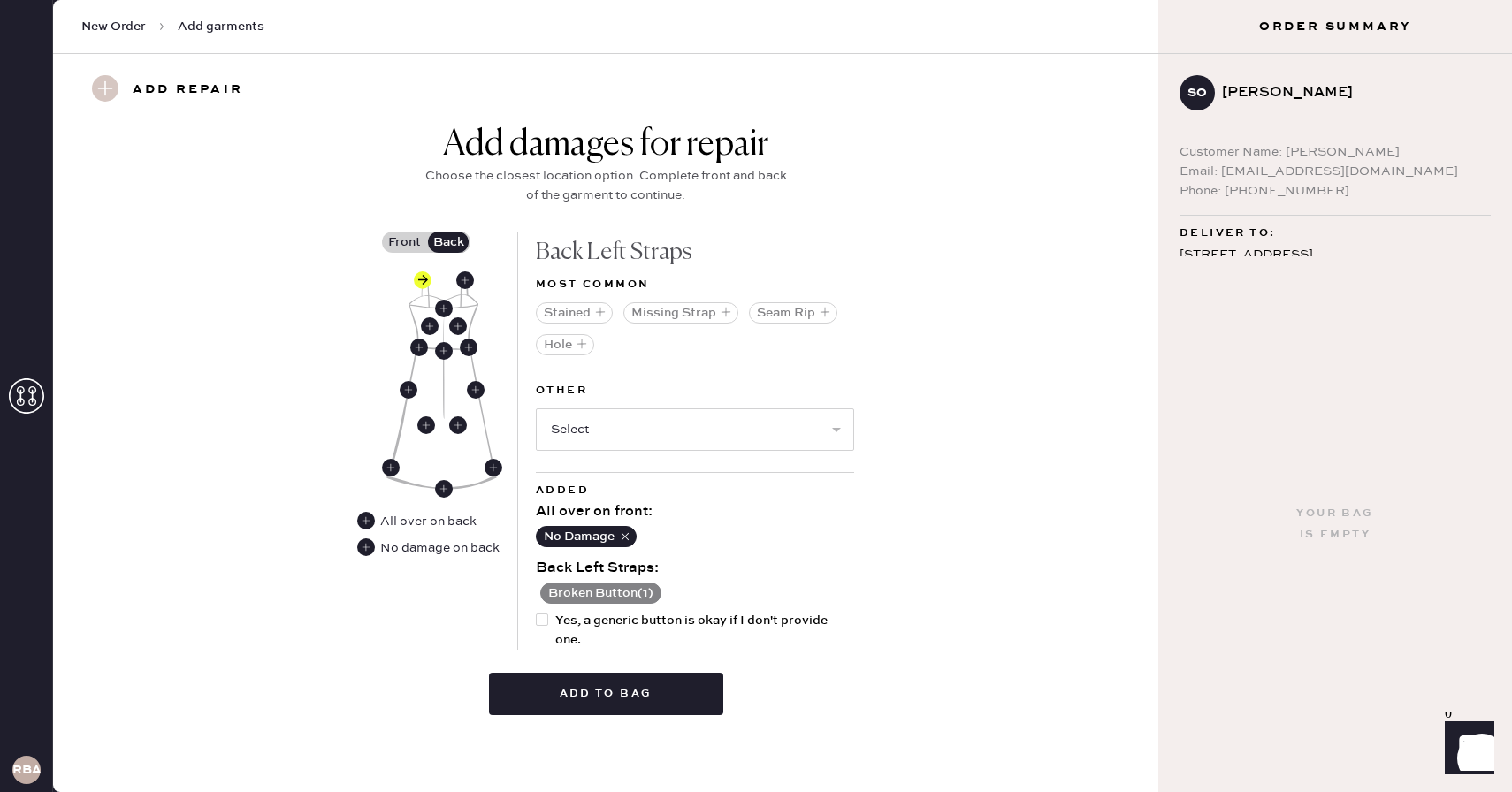
click at [541, 622] on div at bounding box center [542, 619] width 12 height 12
click at [537, 612] on input "Yes, a generic button is okay if I don't provide one." at bounding box center [536, 611] width 1 height 1
checkbox input "true"
click at [590, 687] on button "Add to bag" at bounding box center [606, 693] width 235 height 42
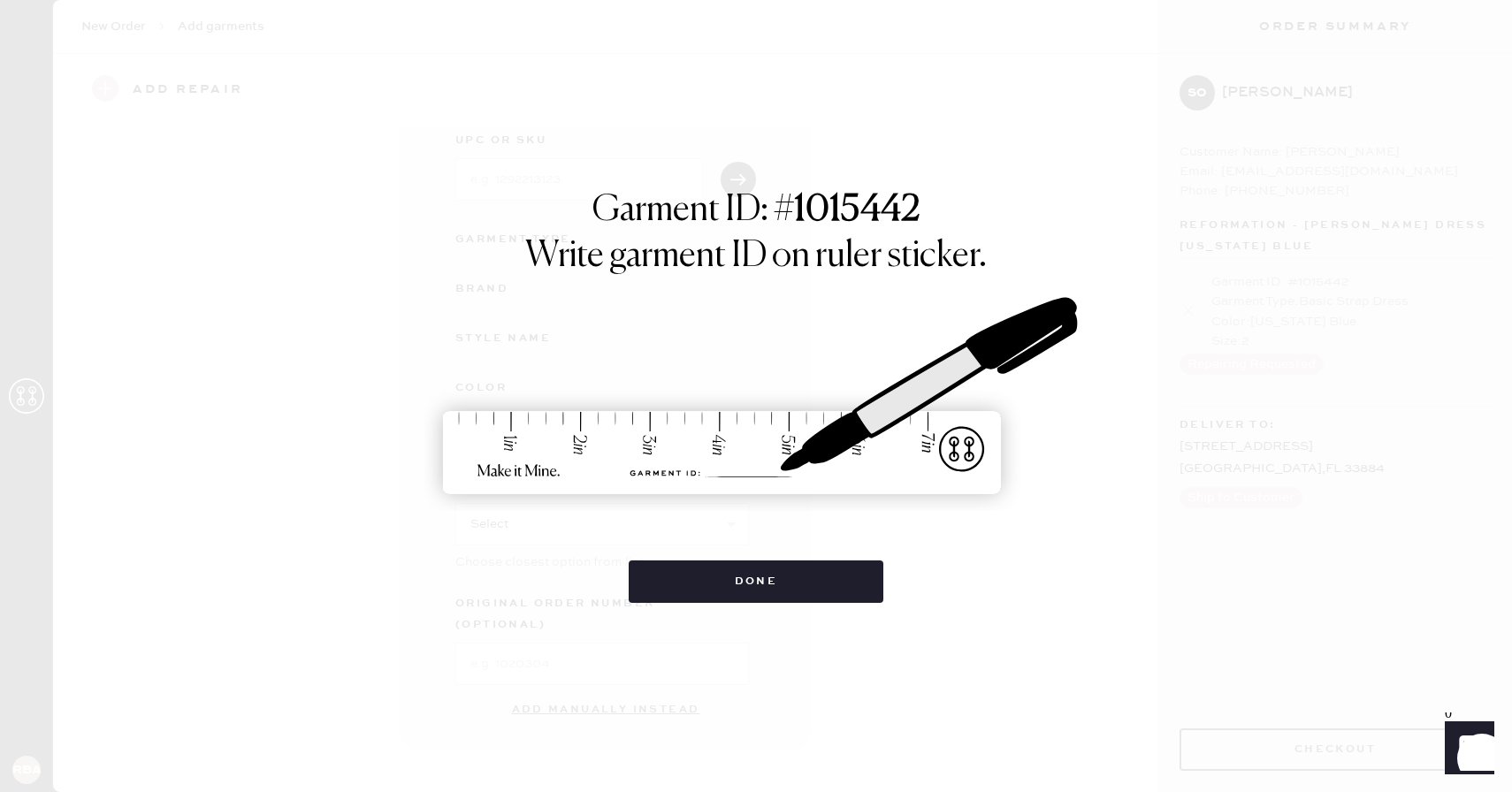
scroll to position [78, 0]
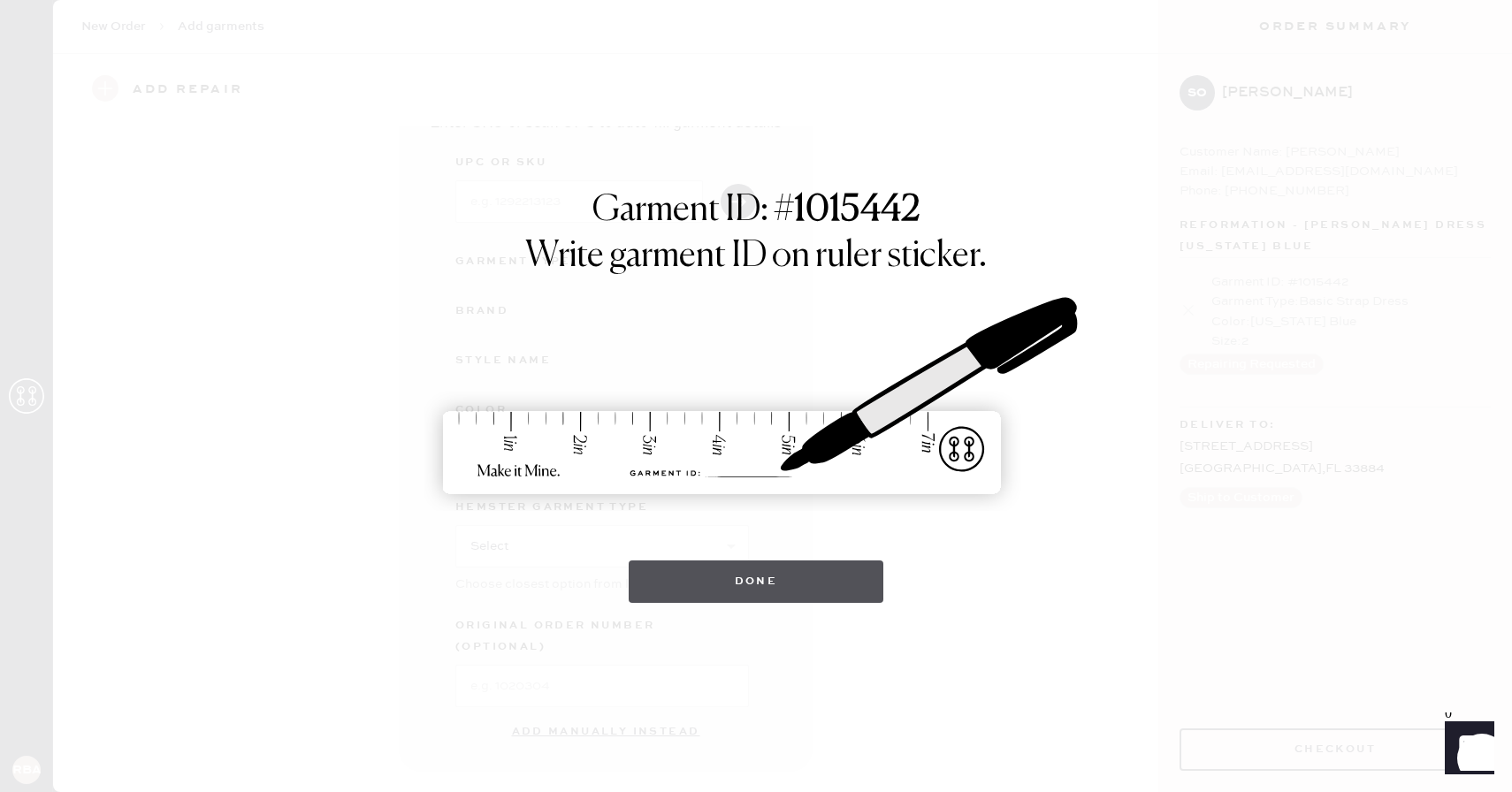
click at [806, 576] on button "Done" at bounding box center [756, 581] width 255 height 42
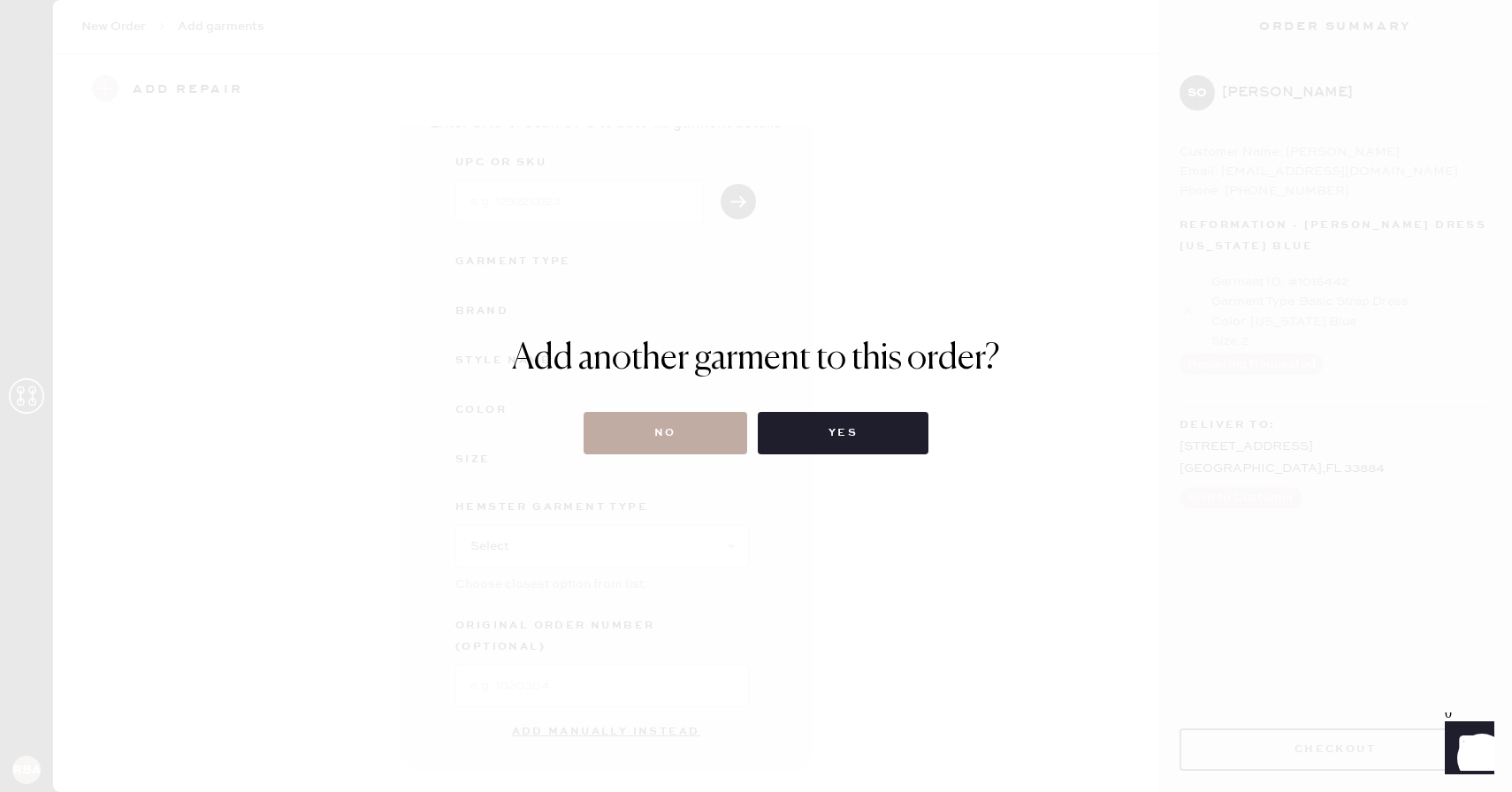
click at [681, 433] on button "No" at bounding box center [666, 432] width 164 height 42
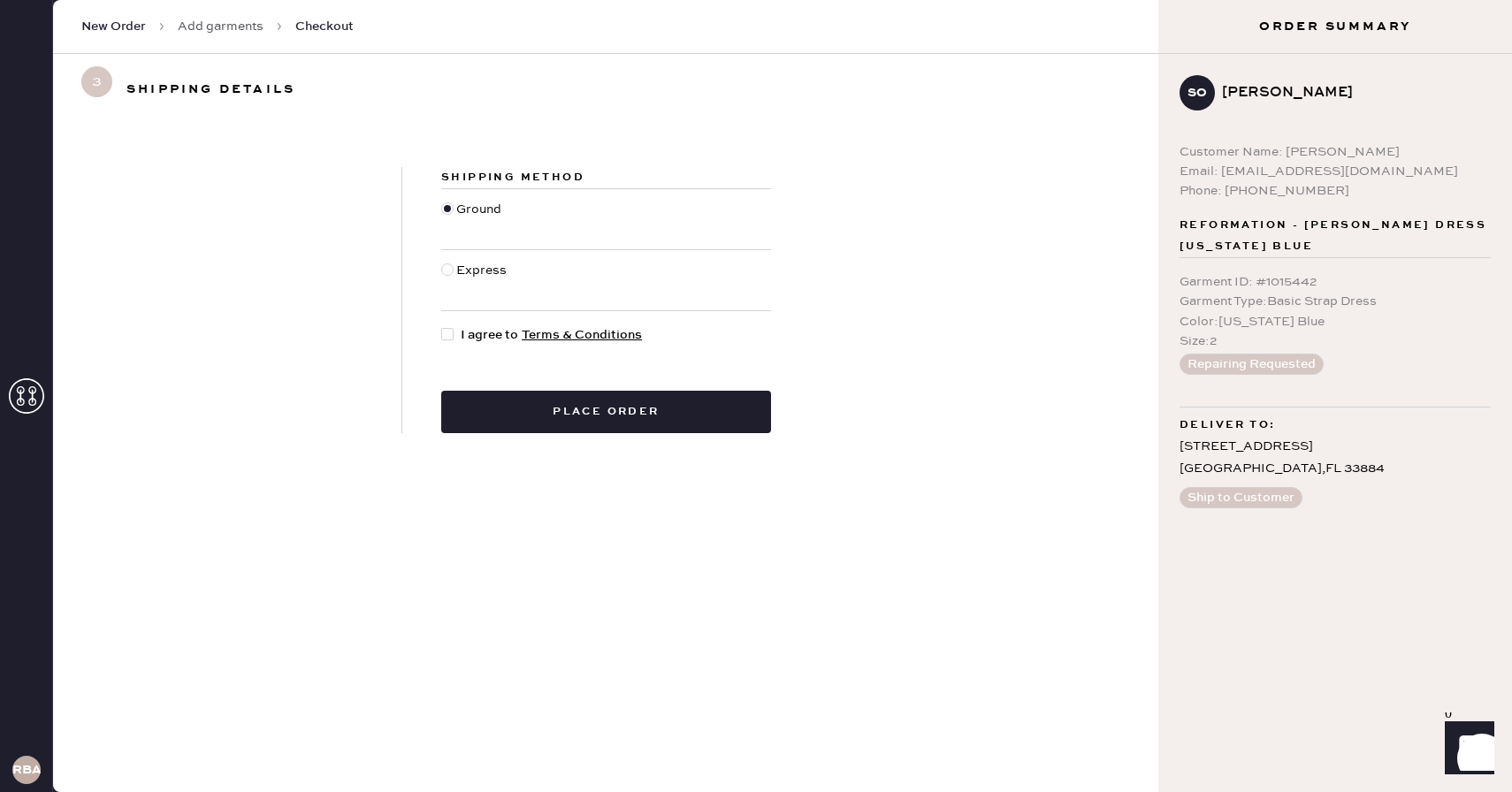
click at [448, 331] on div at bounding box center [447, 333] width 12 height 12
click at [442, 326] on input "I agree to Terms & Conditions" at bounding box center [441, 325] width 1 height 1
checkbox input "true"
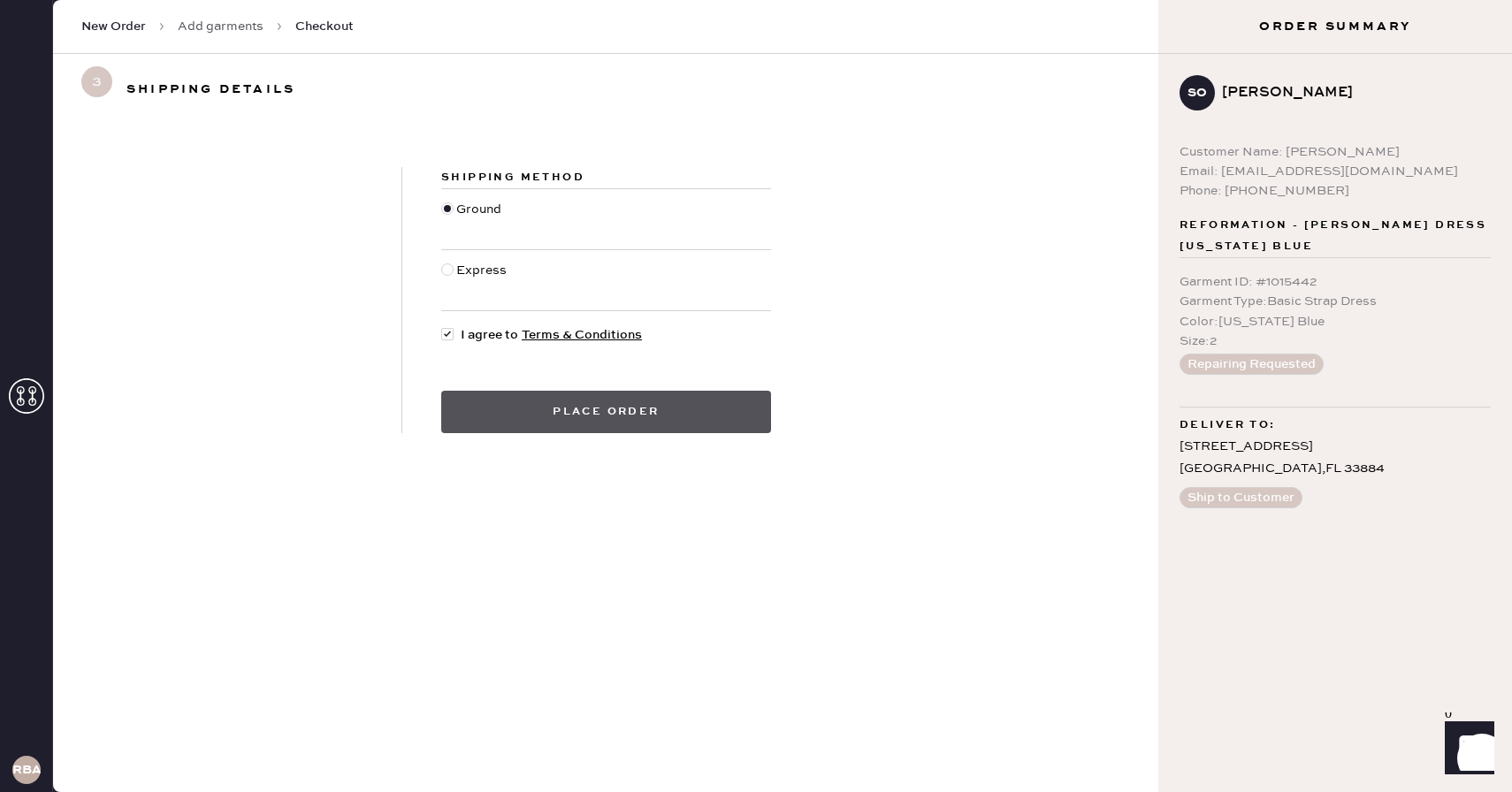
click at [509, 406] on button "Place order" at bounding box center [606, 412] width 330 height 42
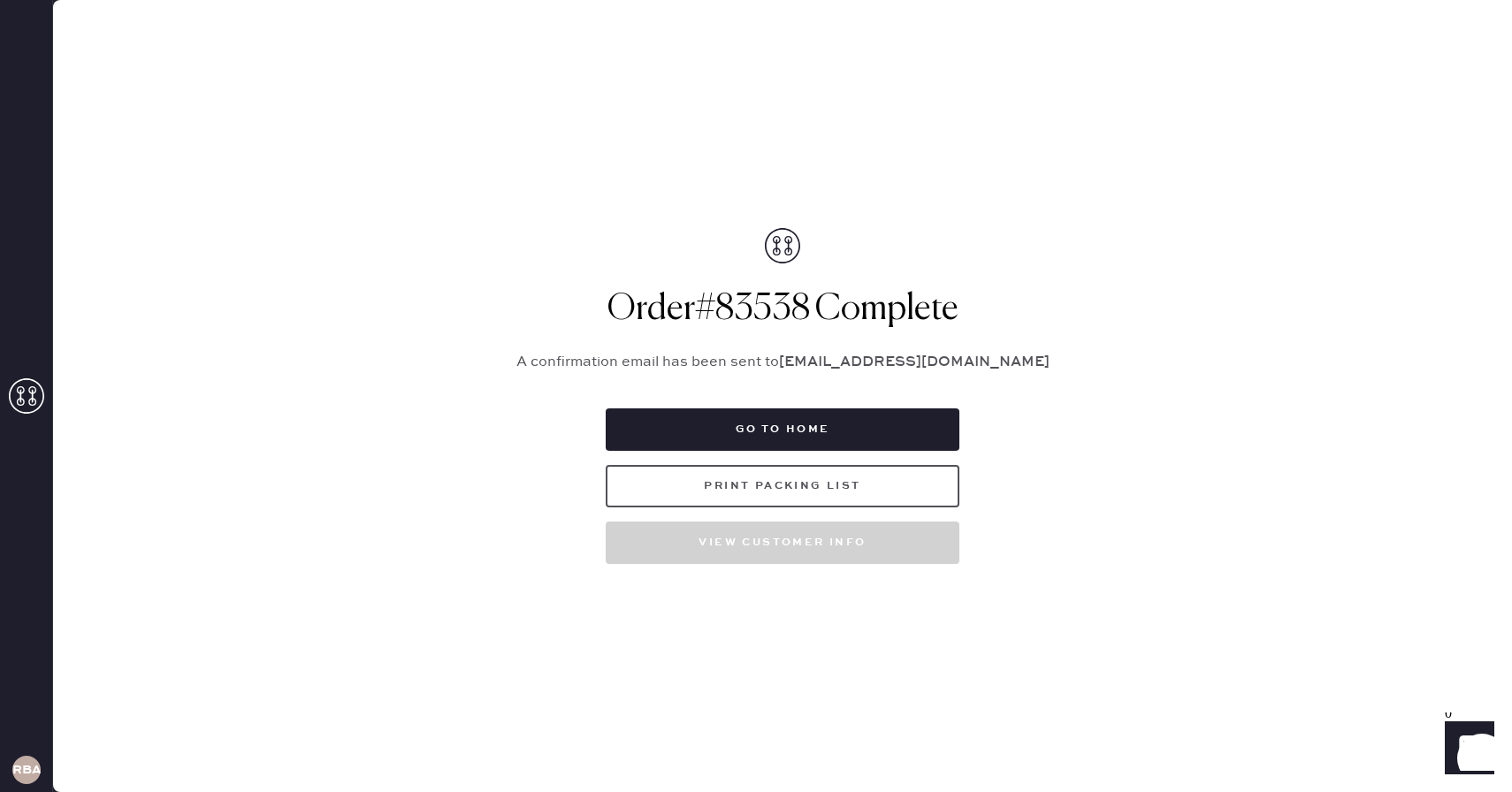
click at [919, 494] on button "Print Packing List" at bounding box center [782, 486] width 353 height 42
